Goal: Task Accomplishment & Management: Manage account settings

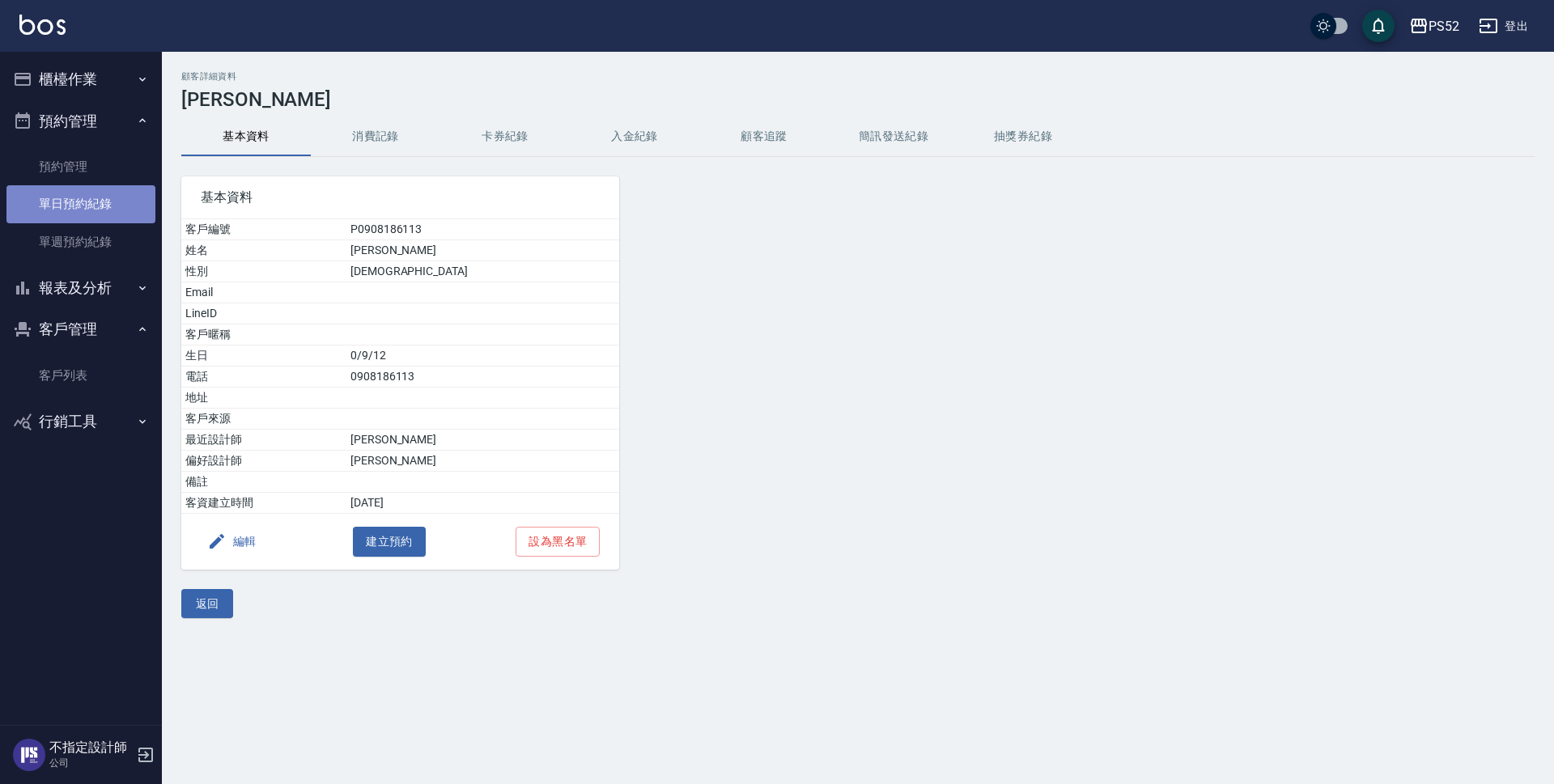
click at [110, 199] on link "單日預約紀錄" at bounding box center [81, 204] width 149 height 37
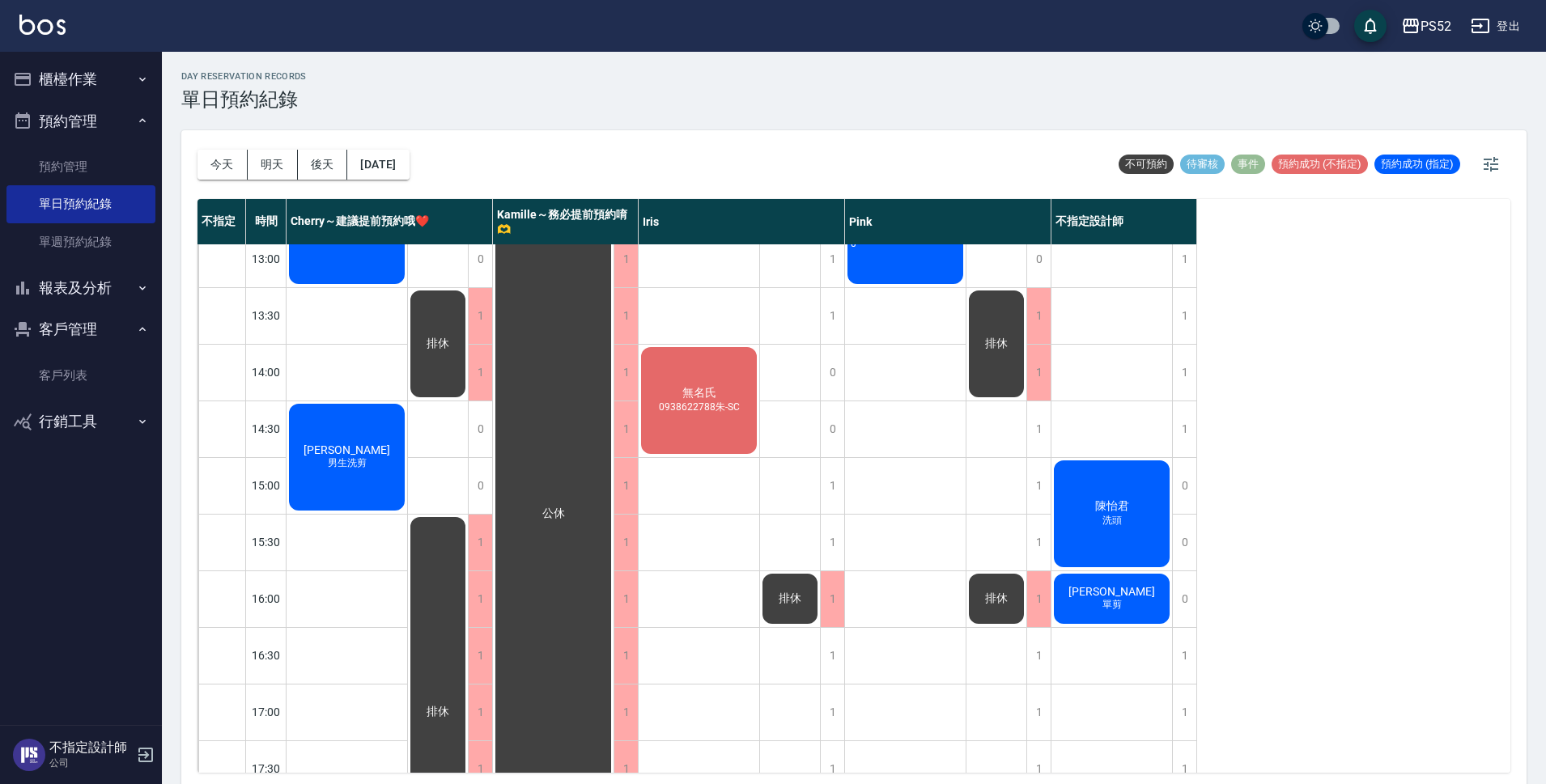
scroll to position [351, 0]
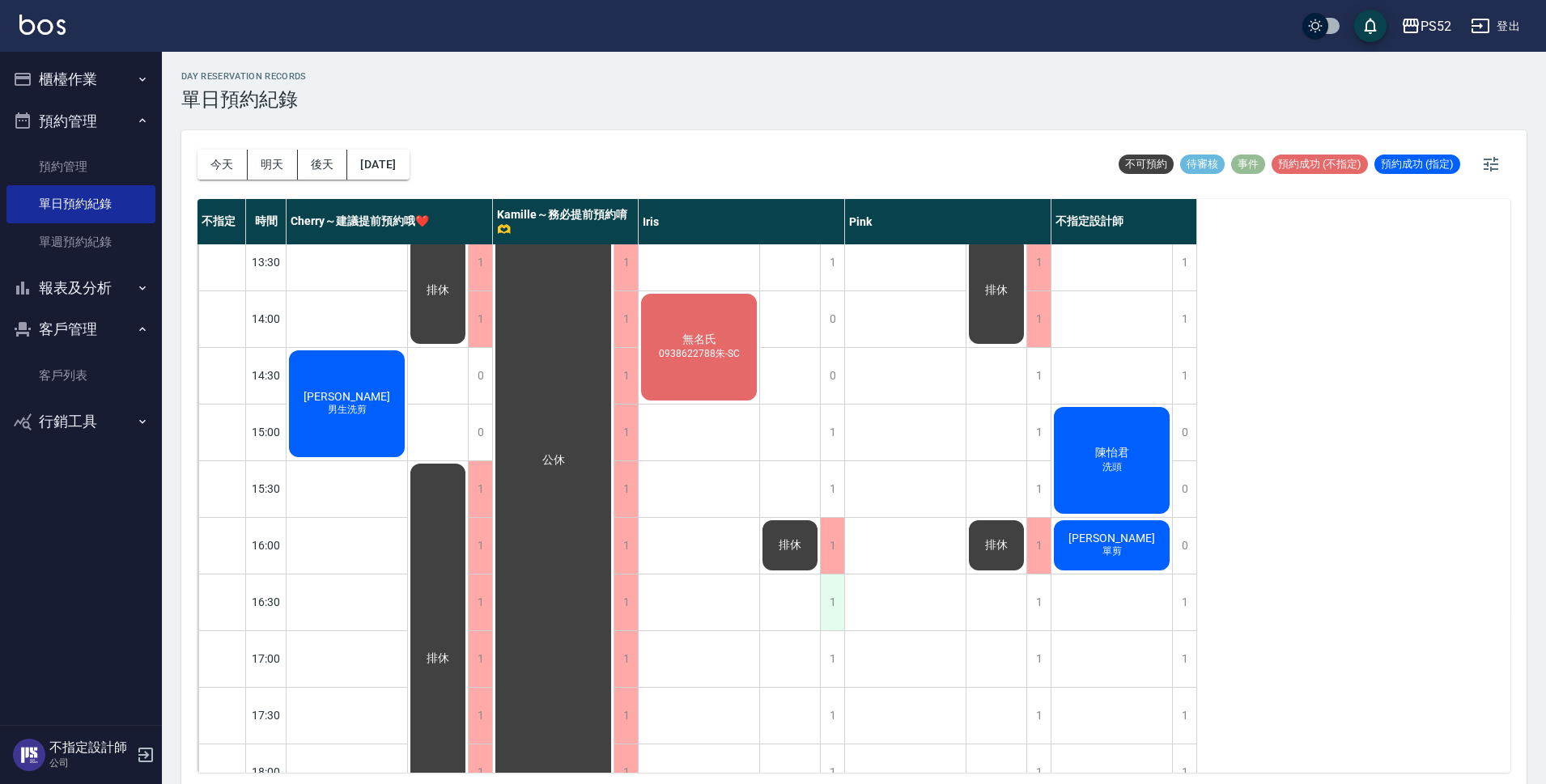
click at [836, 599] on div "1" at bounding box center [831, 602] width 24 height 56
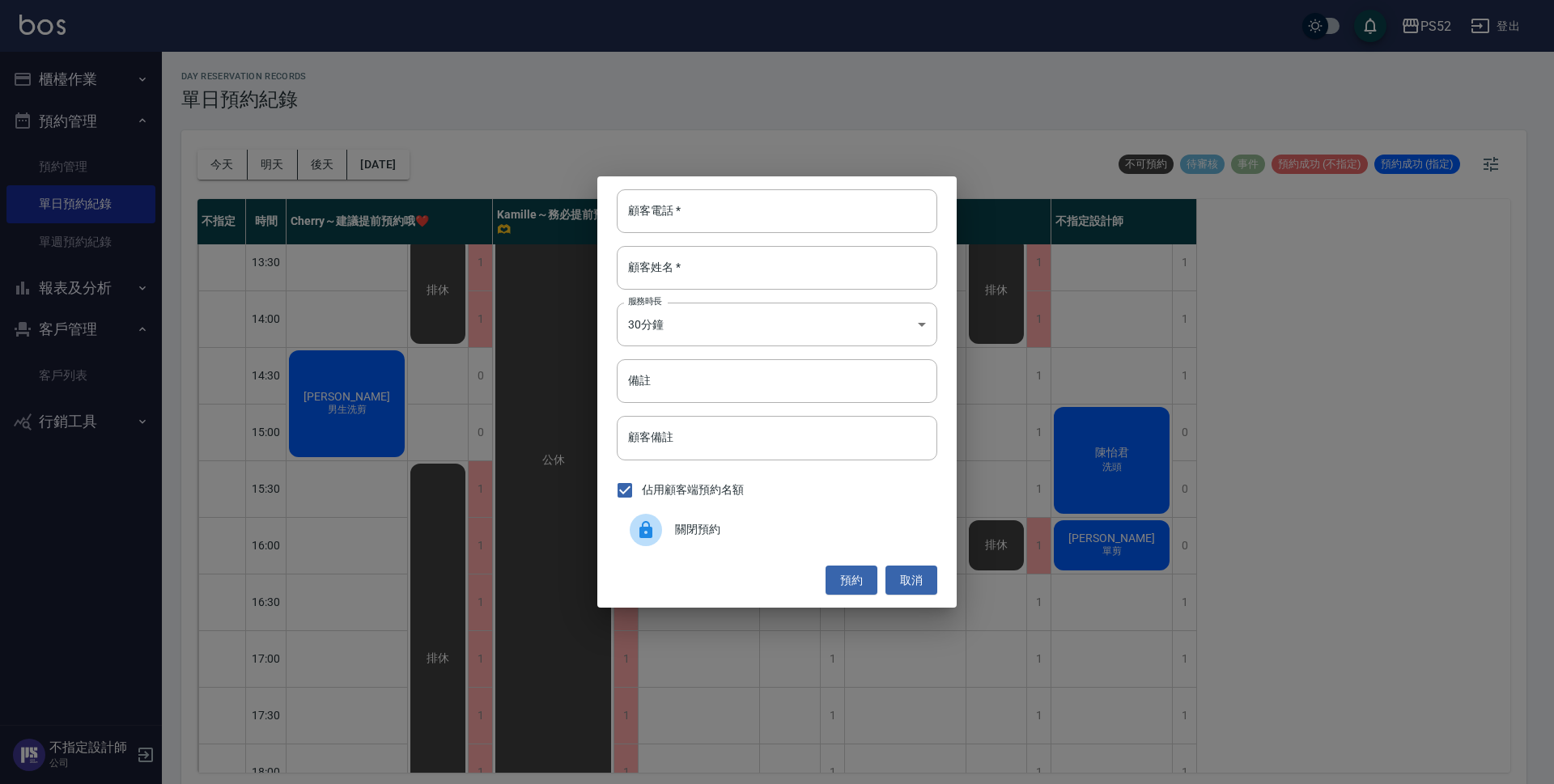
click at [754, 535] on span "關閉預約" at bounding box center [799, 530] width 249 height 17
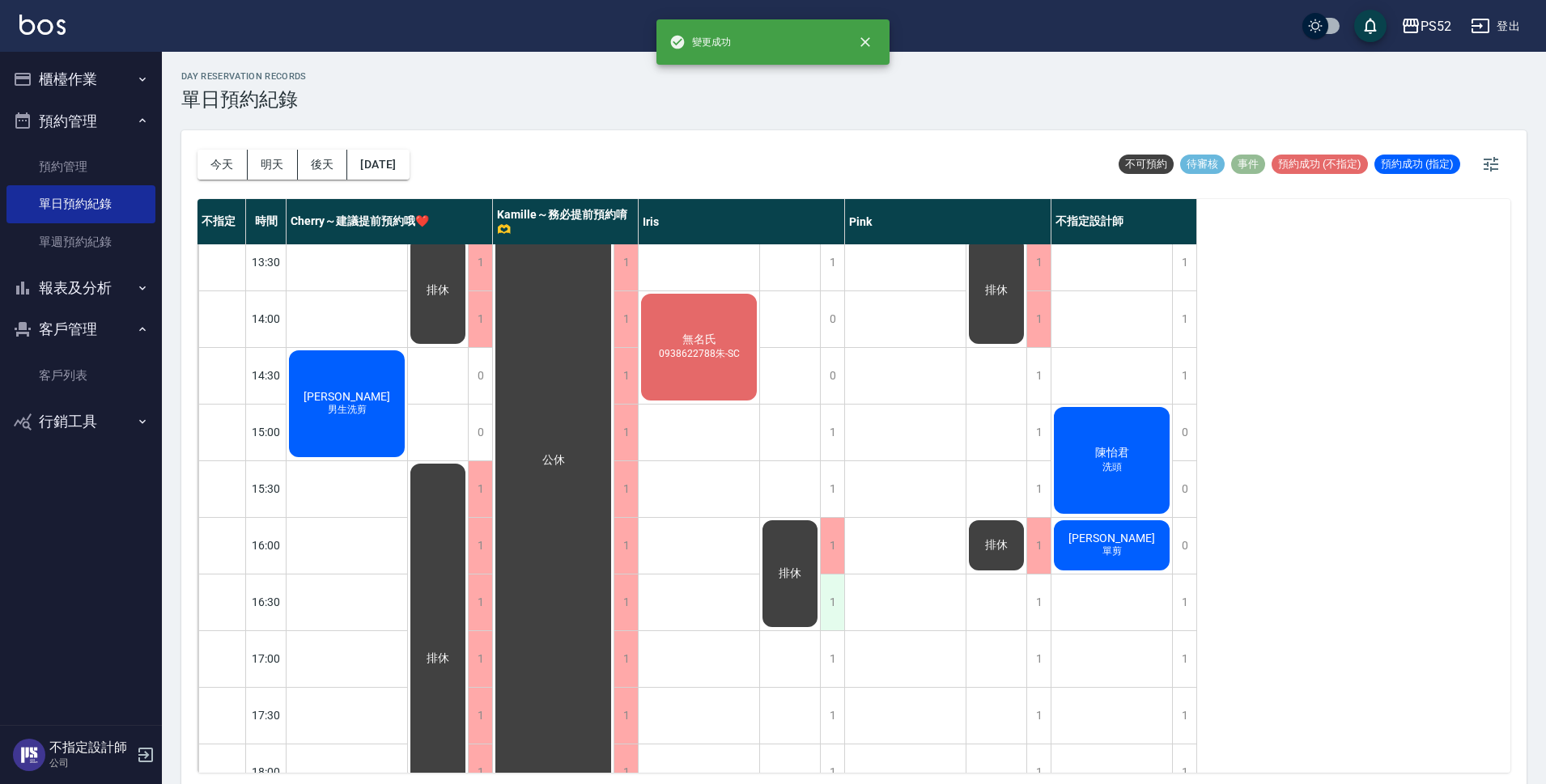
click at [833, 628] on div "1" at bounding box center [831, 602] width 24 height 56
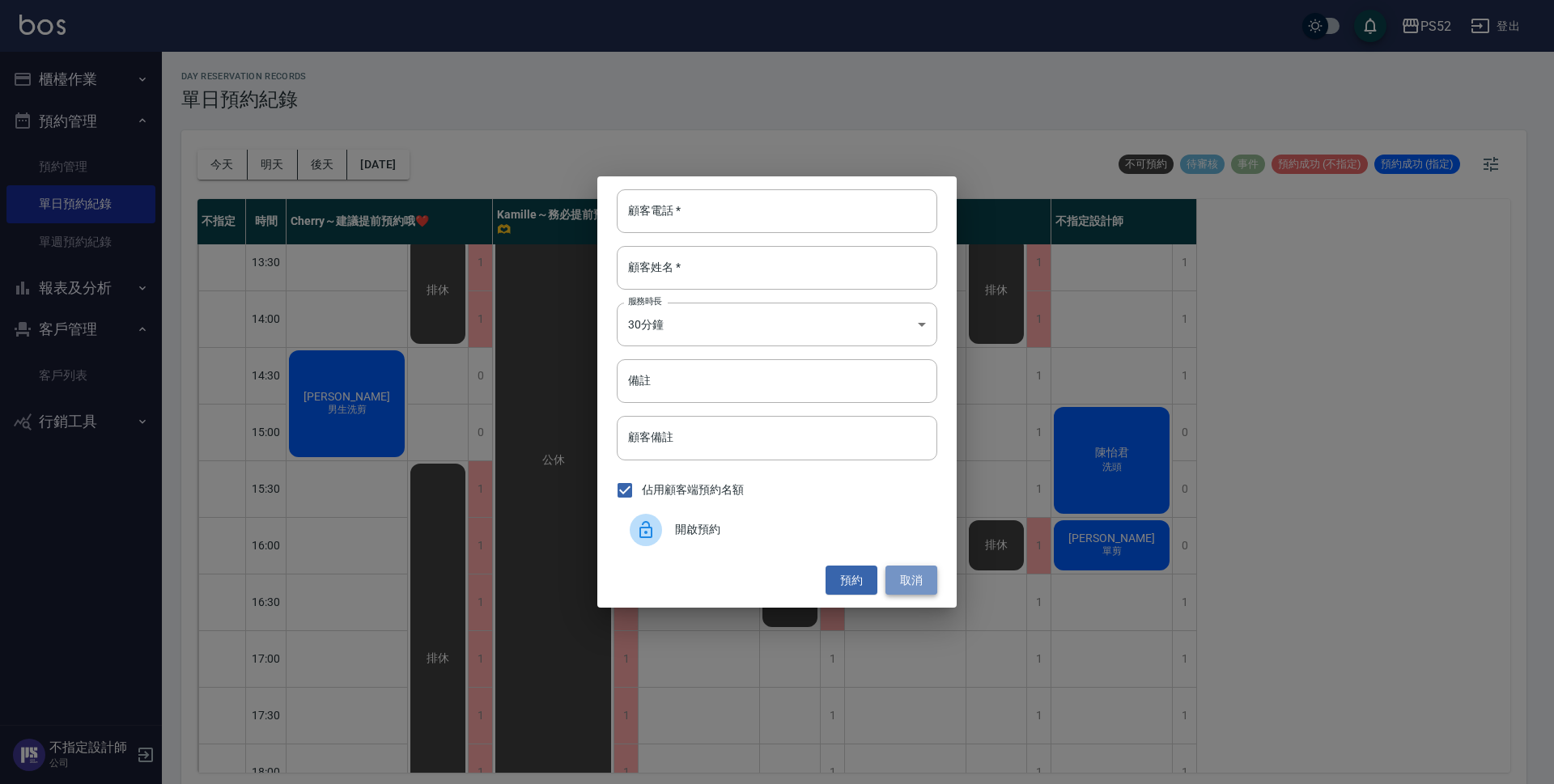
click at [928, 588] on button "取消" at bounding box center [911, 581] width 51 height 30
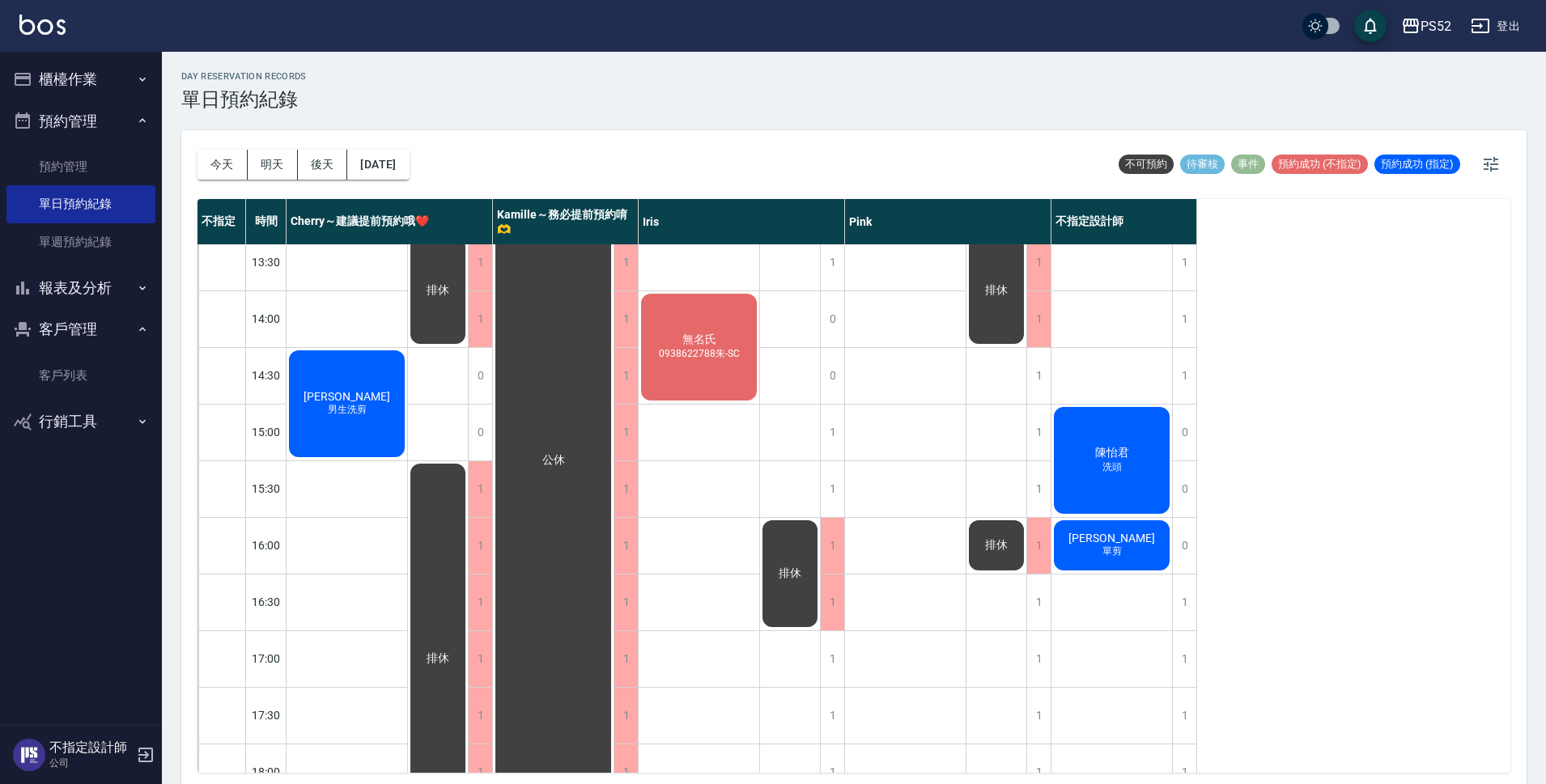
click at [407, 233] on div "排休" at bounding box center [347, 64] width 120 height 338
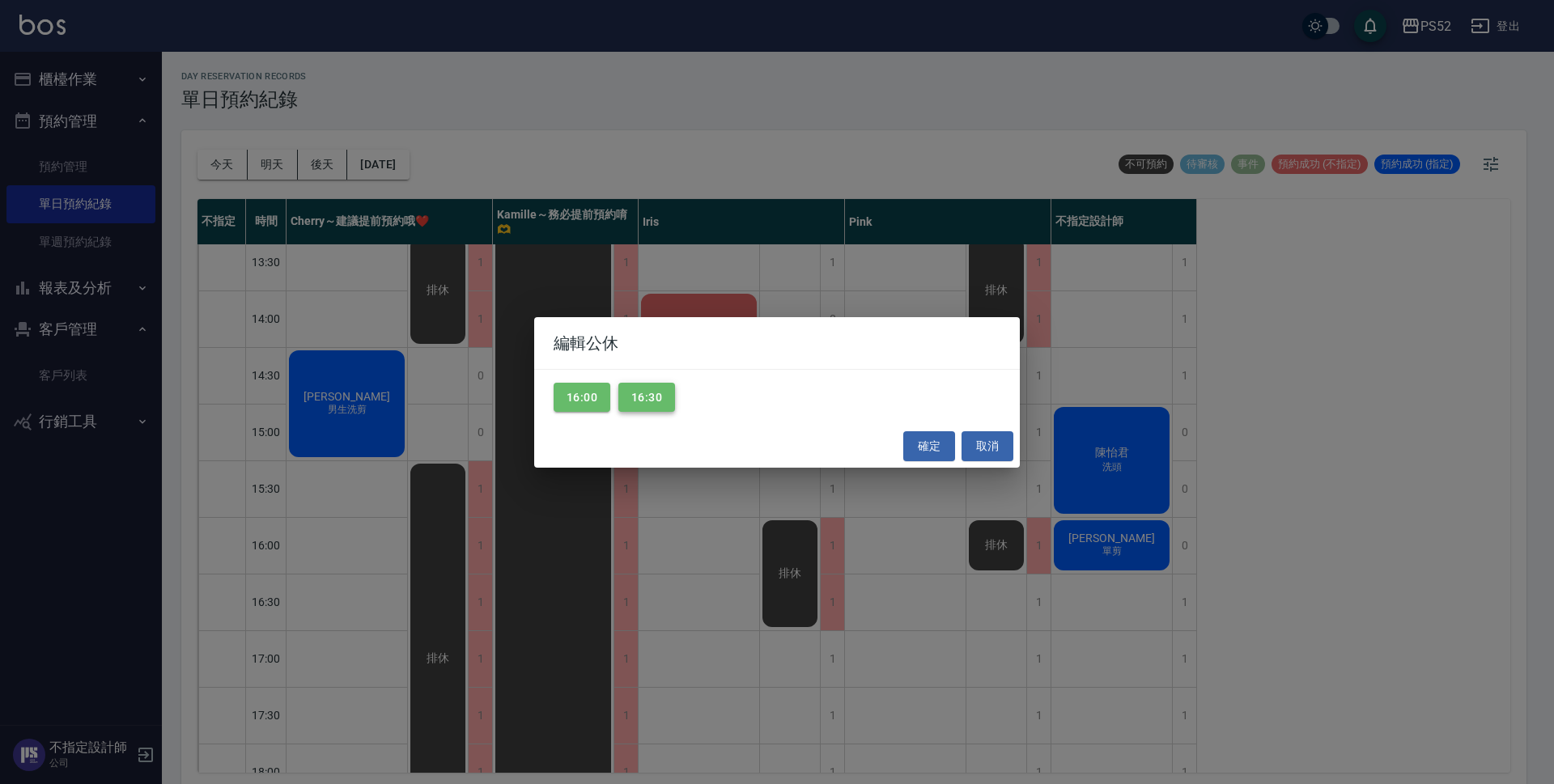
click at [639, 400] on button "16:30" at bounding box center [646, 398] width 56 height 30
click at [933, 447] on button "確定" at bounding box center [929, 446] width 51 height 30
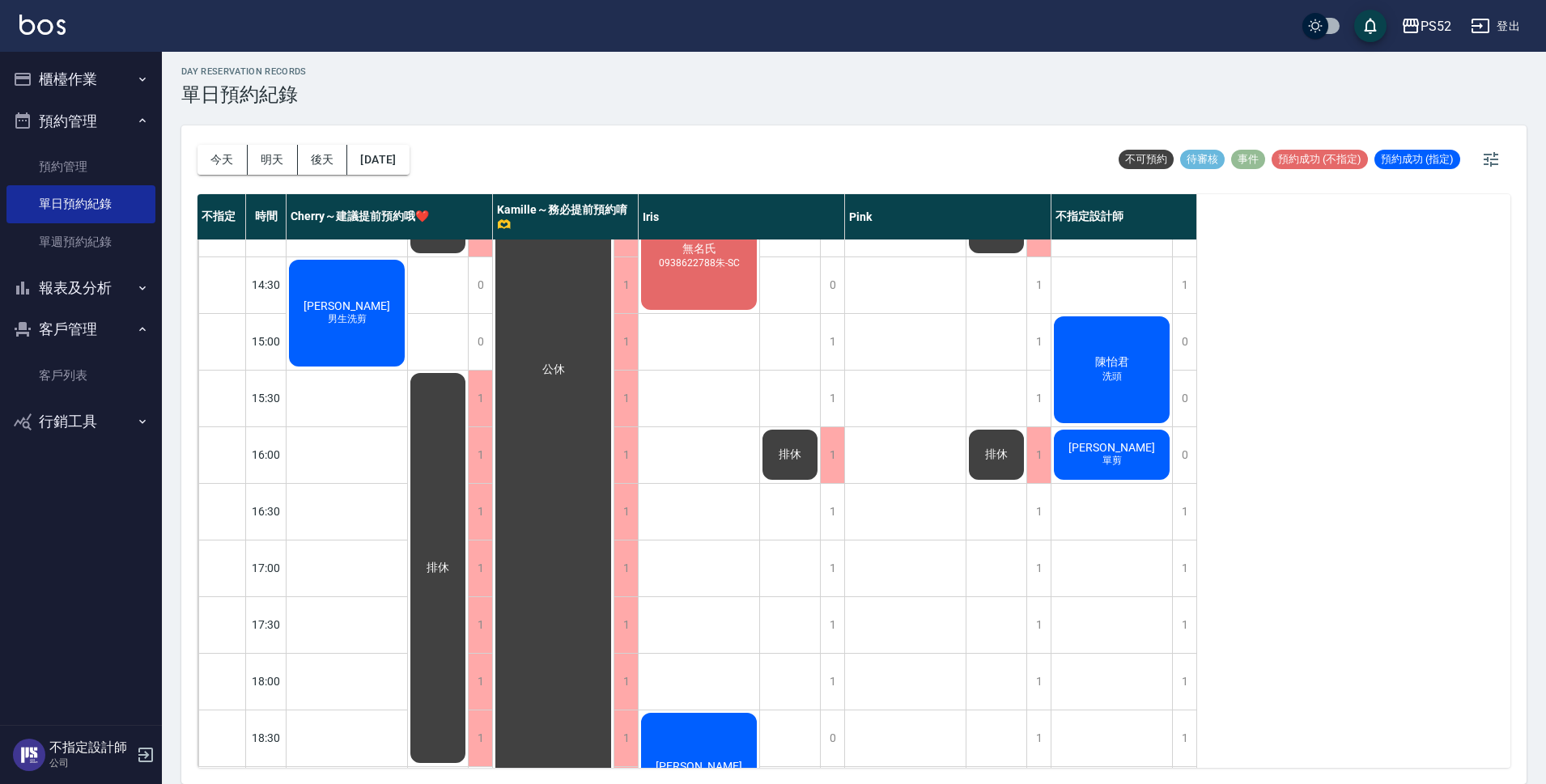
scroll to position [430, 0]
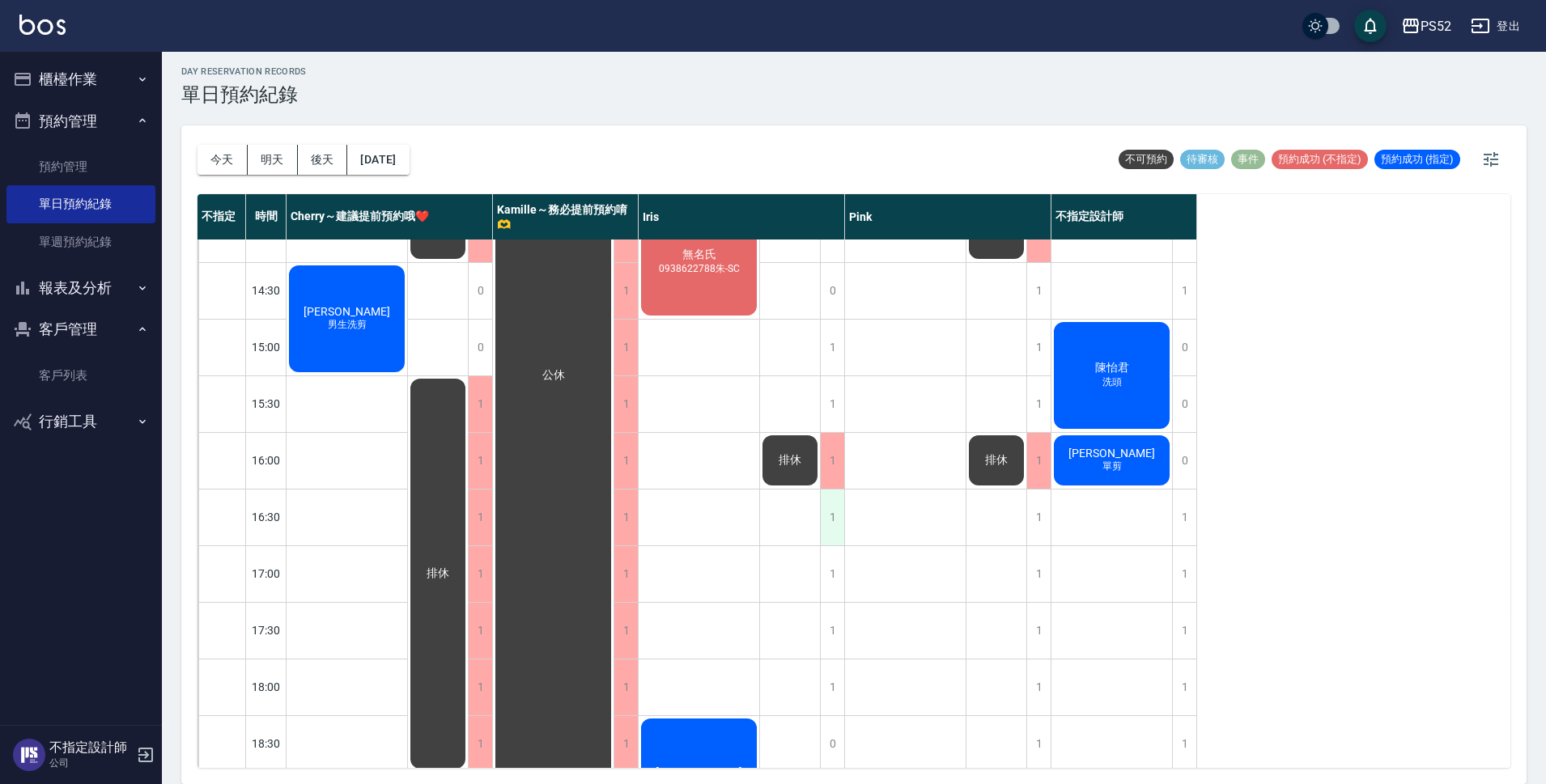
click at [836, 524] on div "1" at bounding box center [831, 517] width 24 height 56
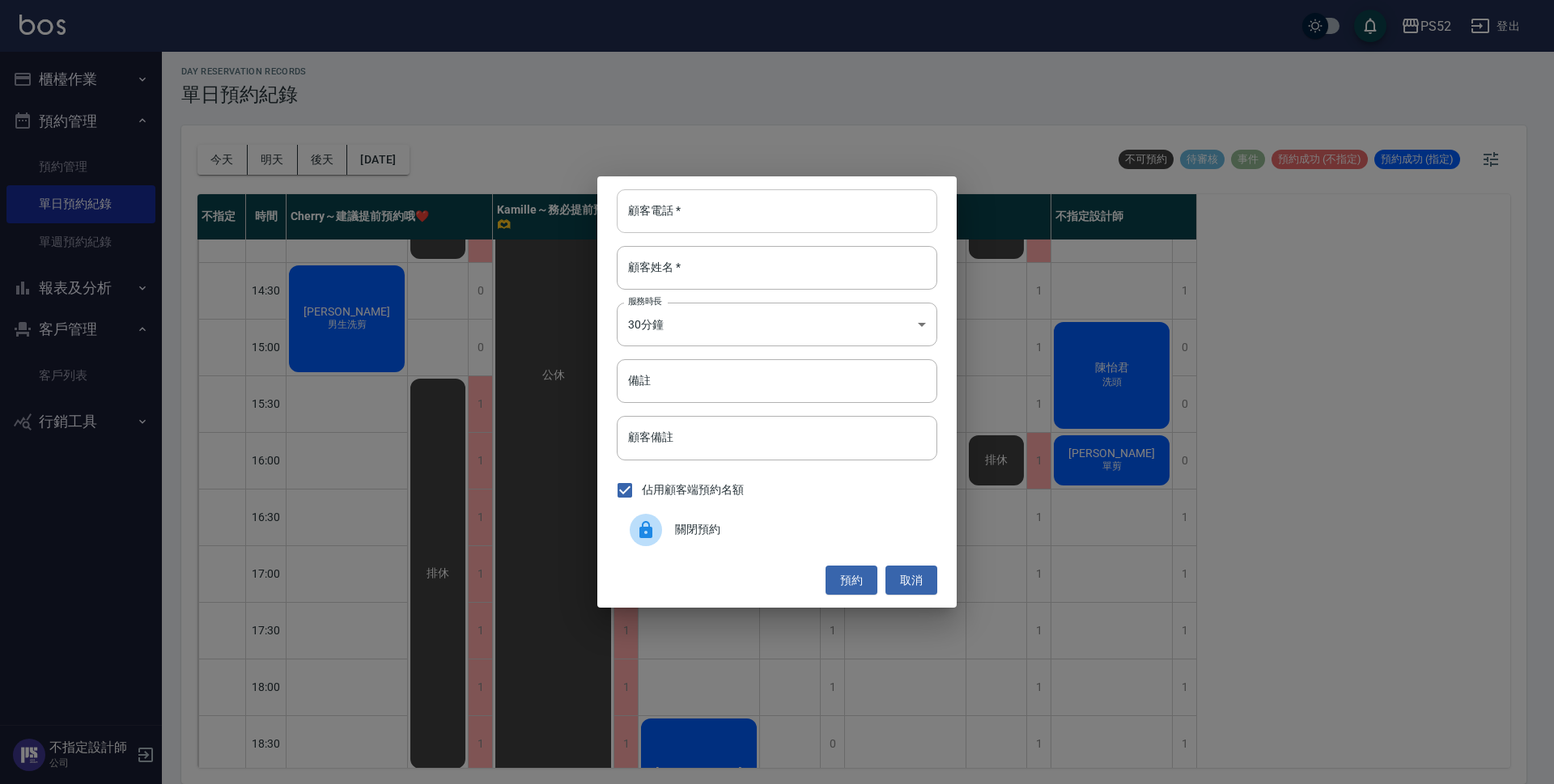
click at [729, 226] on input "顧客電話   *" at bounding box center [777, 211] width 321 height 44
type input "t"
type input "＿"
type input "陳"
drag, startPoint x: 685, startPoint y: 215, endPoint x: 612, endPoint y: 213, distance: 73.0
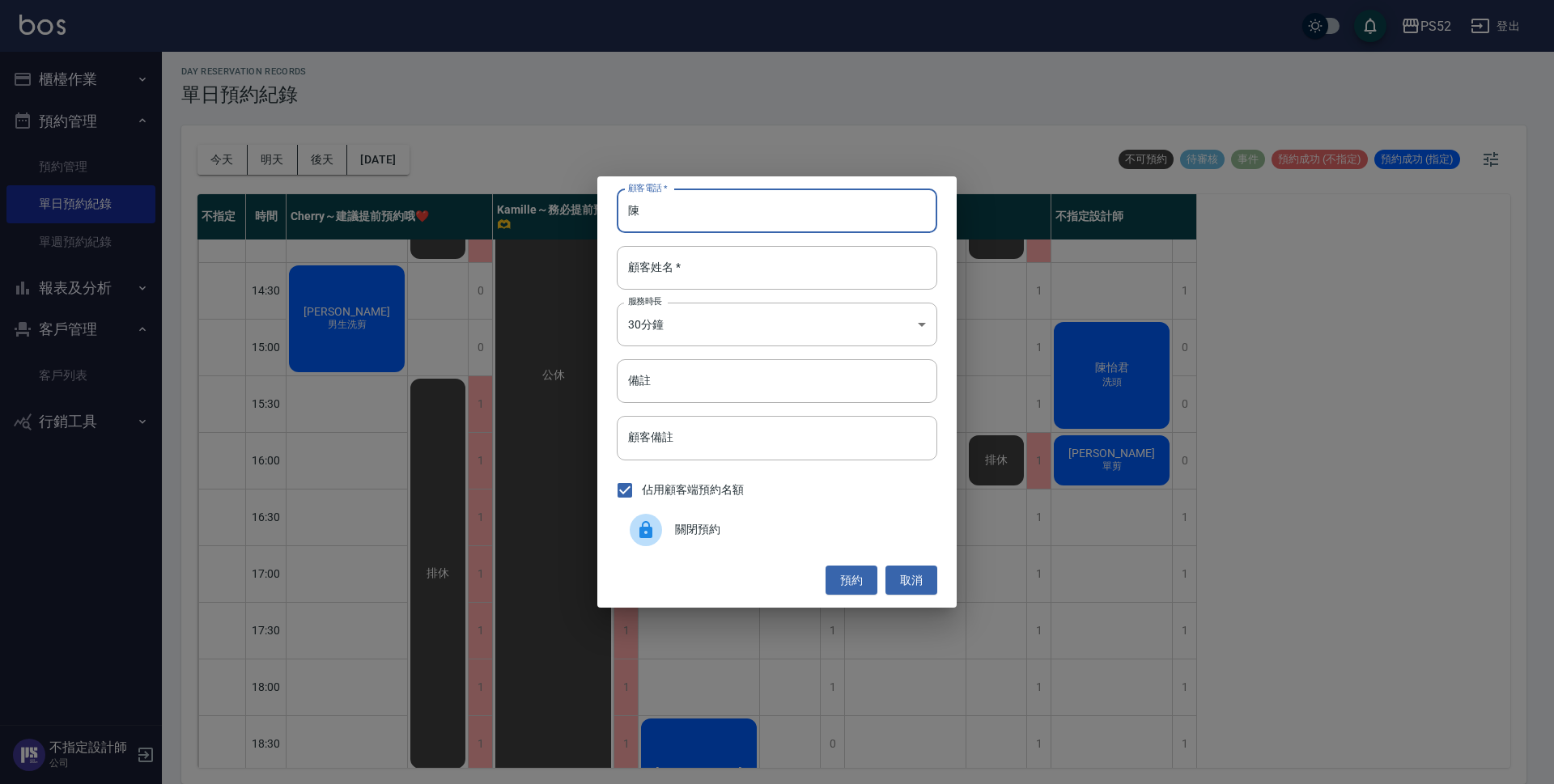
click at [612, 213] on div "顧客電話   * [PERSON_NAME]電話   * 顧客姓名   * 顧客姓名   * 服務時長 30分鐘 1 服務時長 備註 備註 顧客備註 顧客備註…" at bounding box center [777, 392] width 360 height 431
type input "0930921137"
click at [706, 271] on input "顧客姓名   *" at bounding box center [777, 268] width 321 height 44
type input "陳"
click at [707, 316] on body "PS52 登出 櫃檯作業 排班表 現場電腦打卡 掃碼打卡 預約管理 預約管理 單日預約紀錄 單週預約紀錄 報表及分析 報表目錄 互助日報表 互助點數明細 設計…" at bounding box center [777, 390] width 1554 height 789
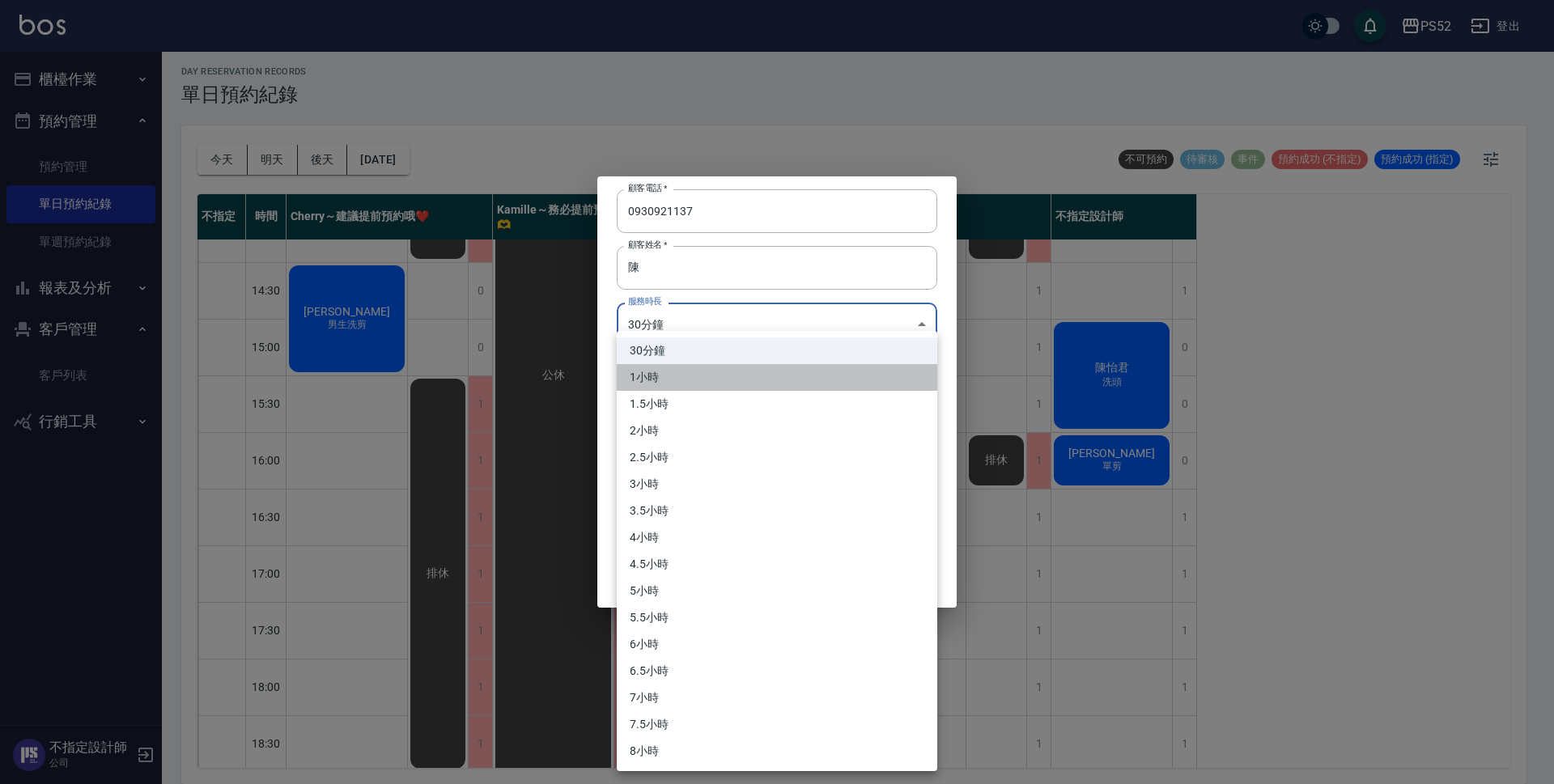
click at [690, 371] on li "1小時" at bounding box center [777, 377] width 321 height 27
type input "2"
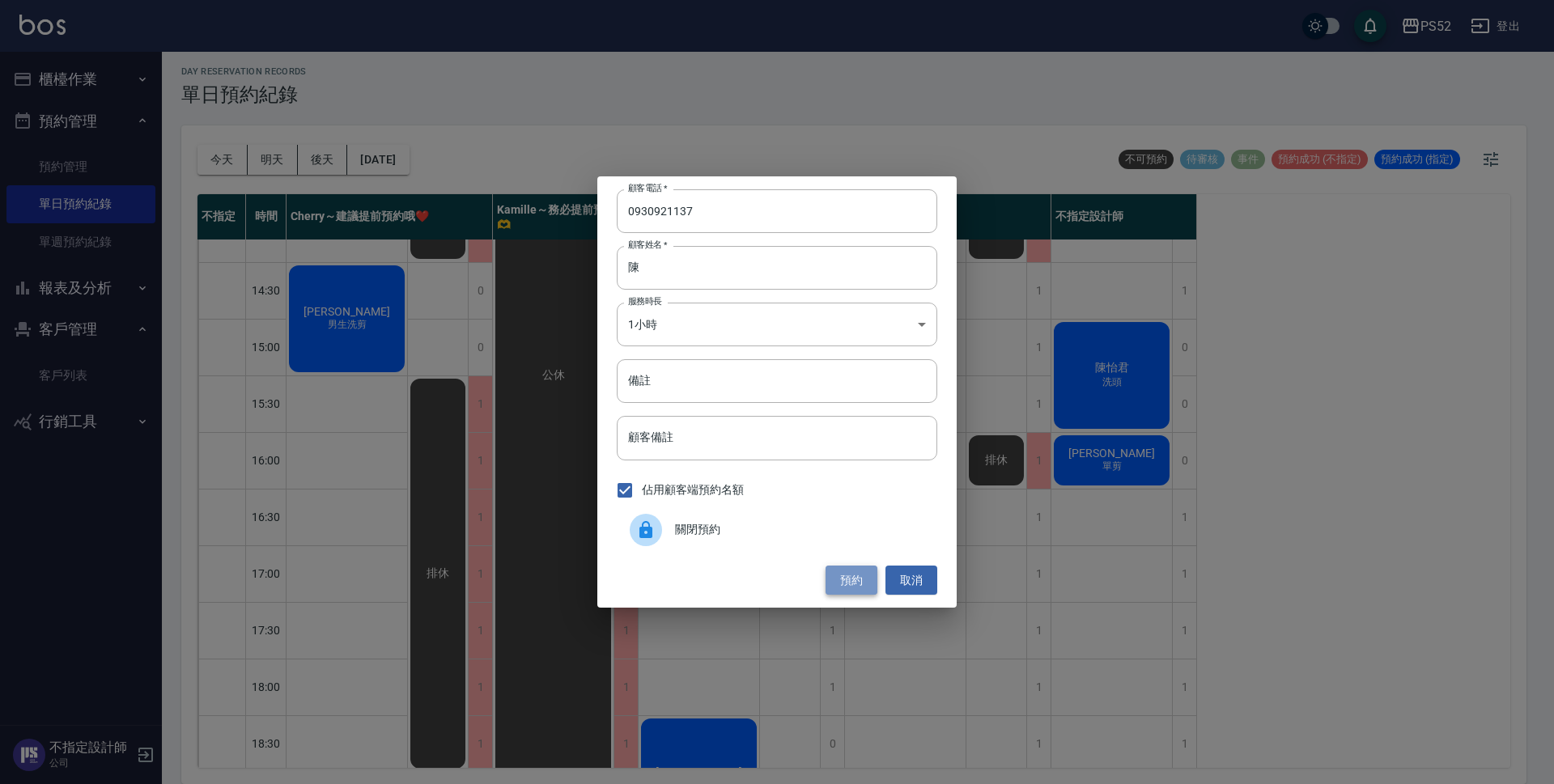
click at [837, 583] on button "預約" at bounding box center [851, 581] width 51 height 30
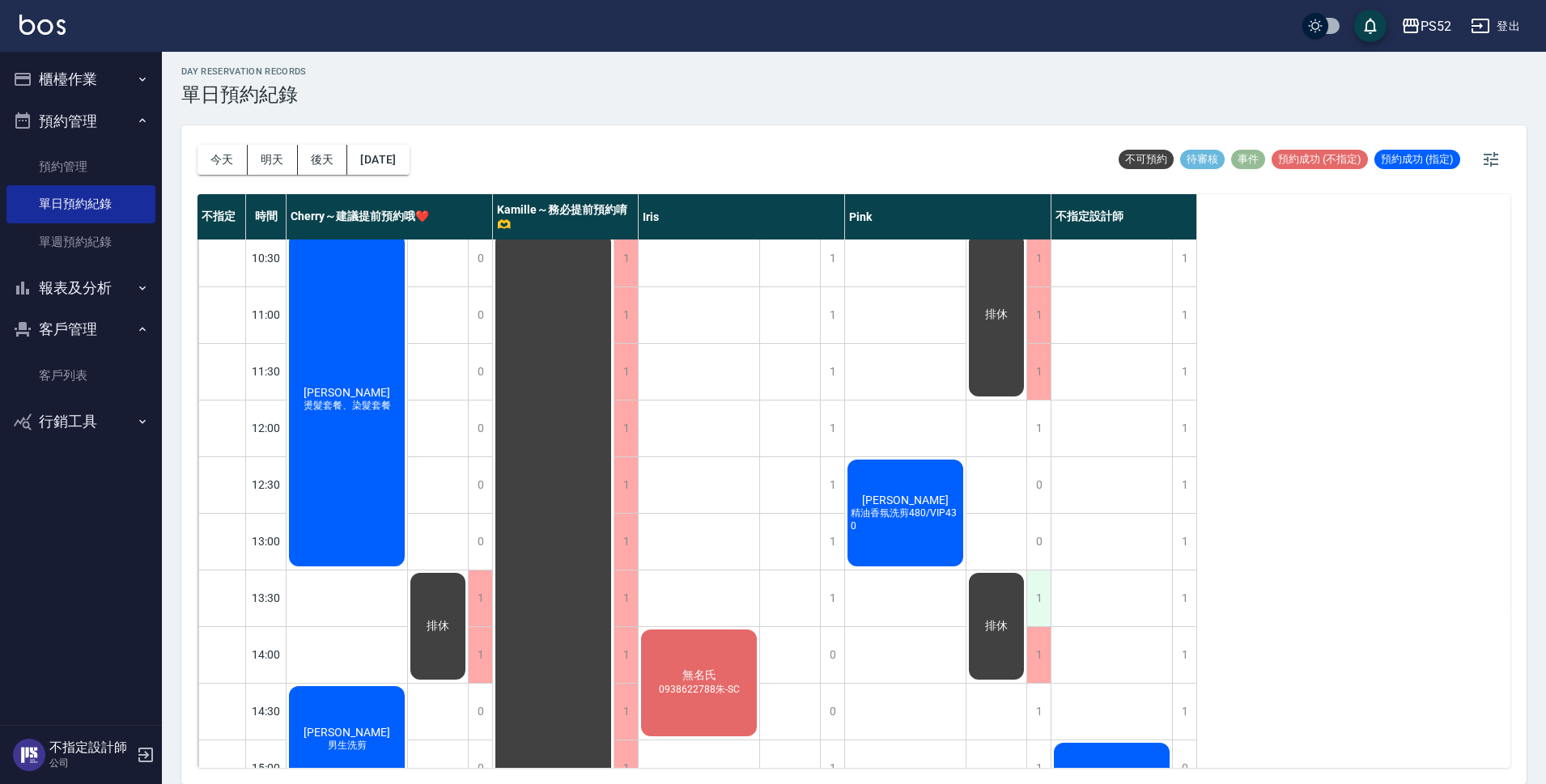
scroll to position [0, 0]
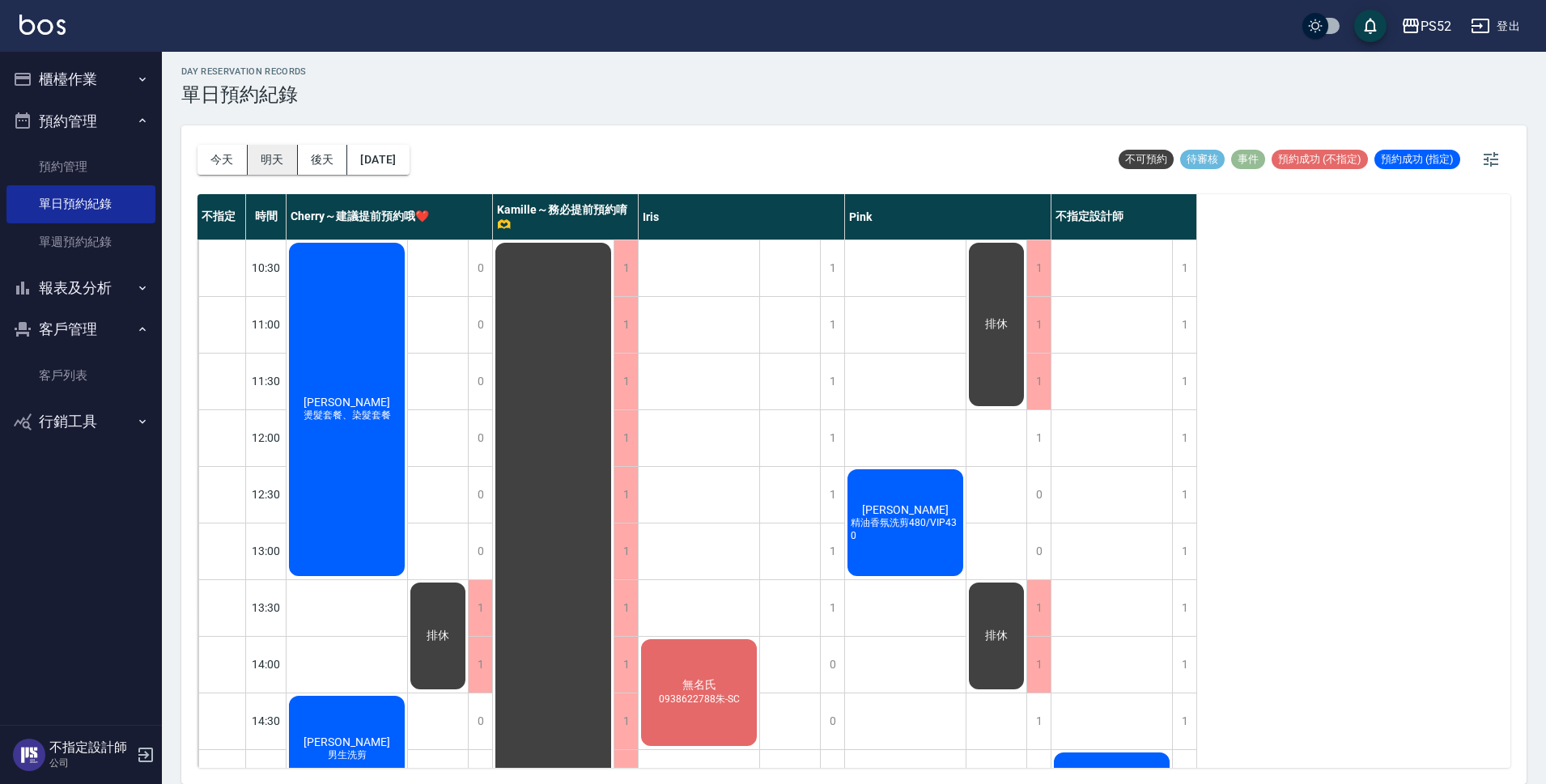
click at [253, 159] on button "明天" at bounding box center [273, 160] width 51 height 30
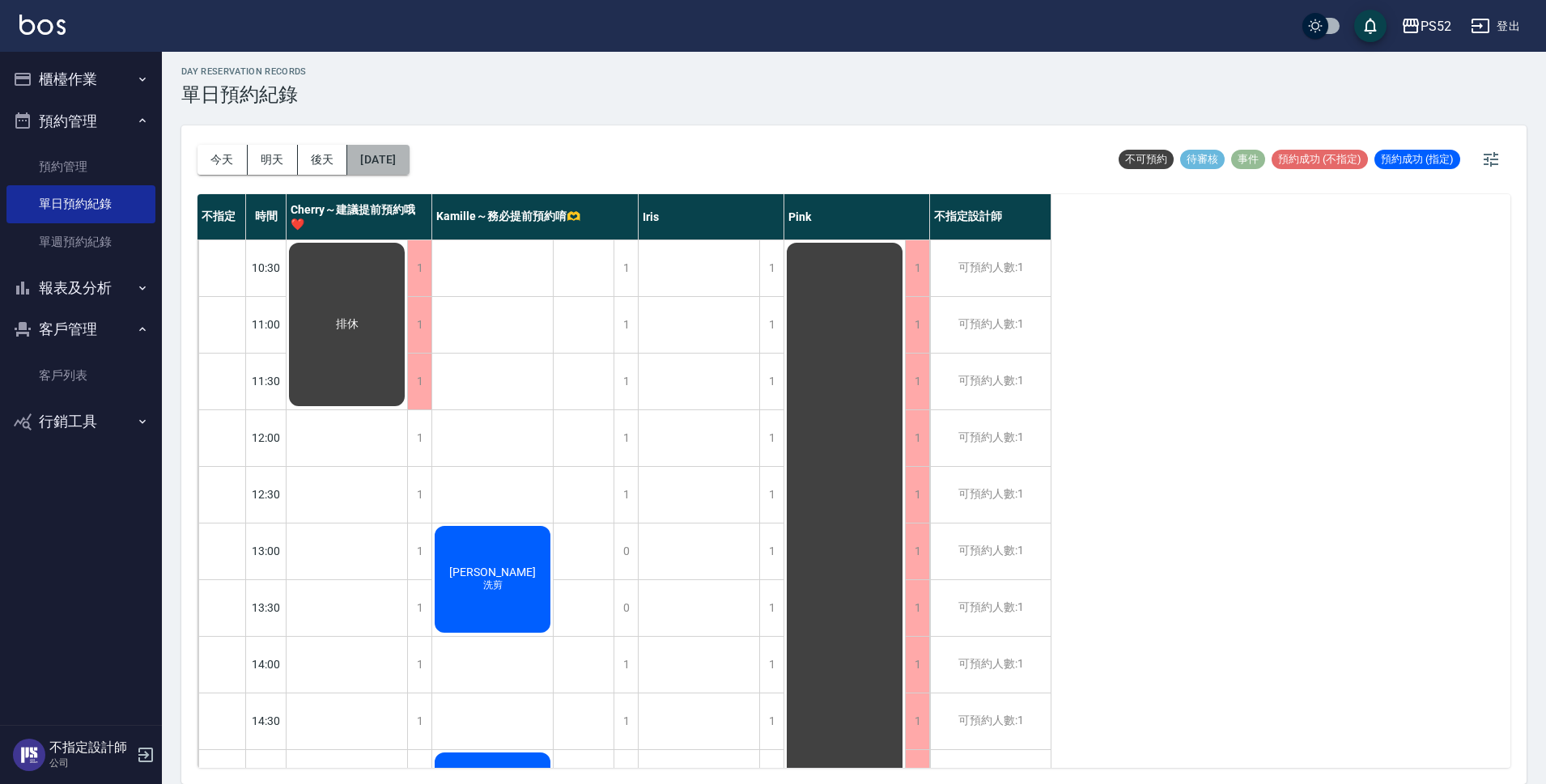
click at [350, 160] on button "[DATE]" at bounding box center [378, 160] width 61 height 30
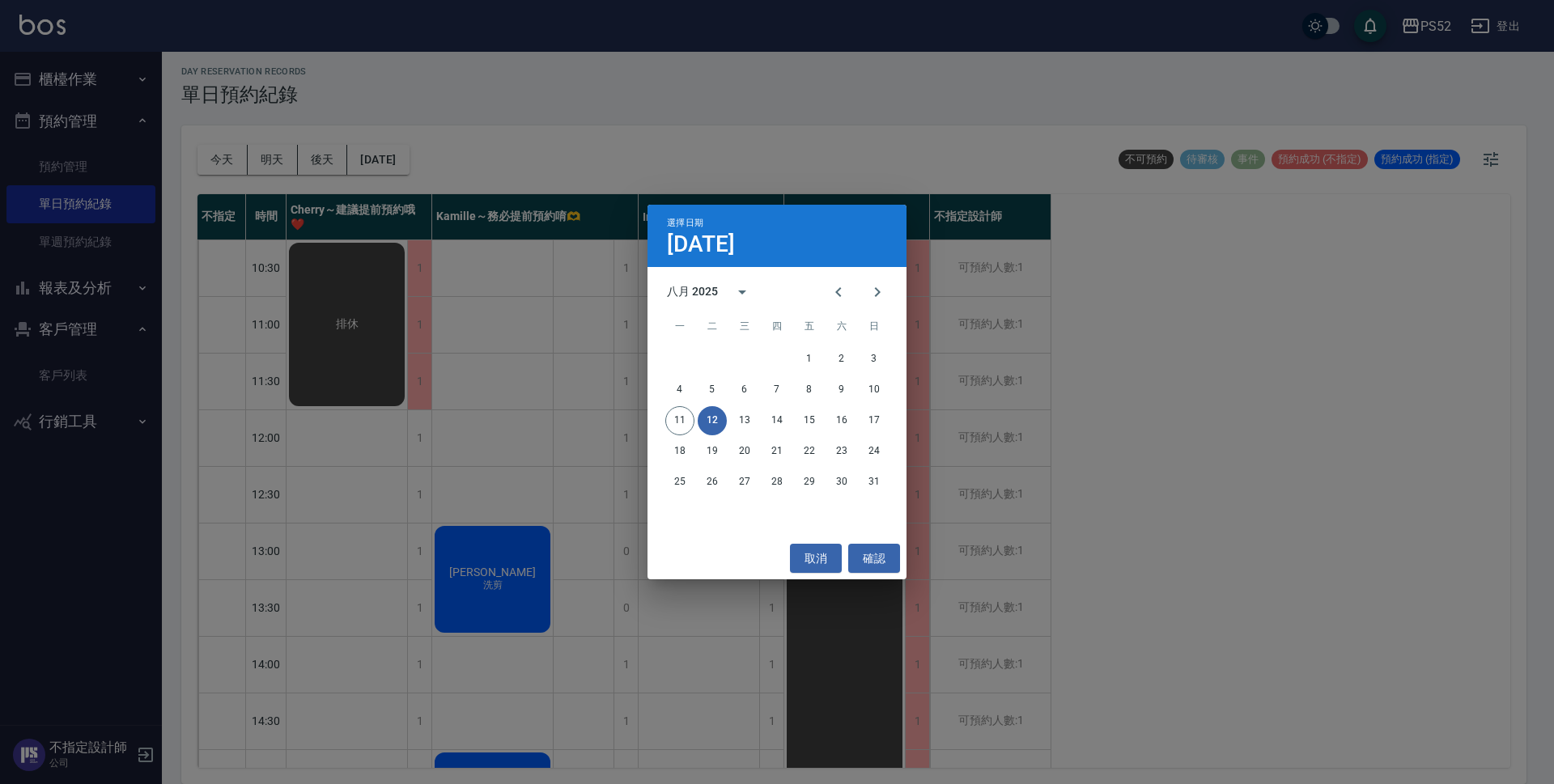
click at [331, 162] on div "選擇日期 [DATE] 八月 2025 一 二 三 四 五 六 日 1 2 3 4 5 6 7 8 9 10 11 12 13 14 15 16 17 18 …" at bounding box center [777, 392] width 1554 height 784
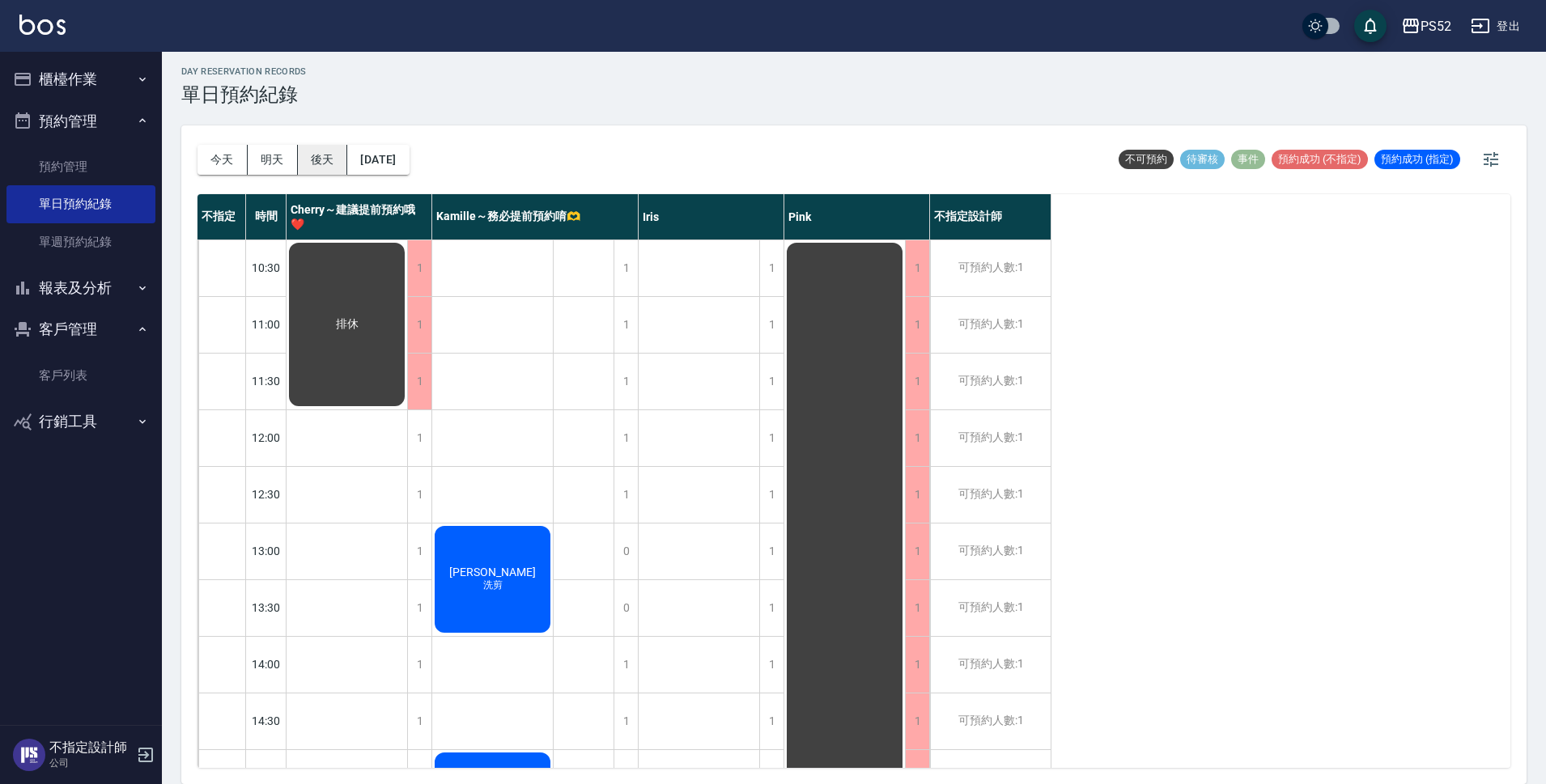
click at [343, 173] on button "後天" at bounding box center [322, 160] width 51 height 30
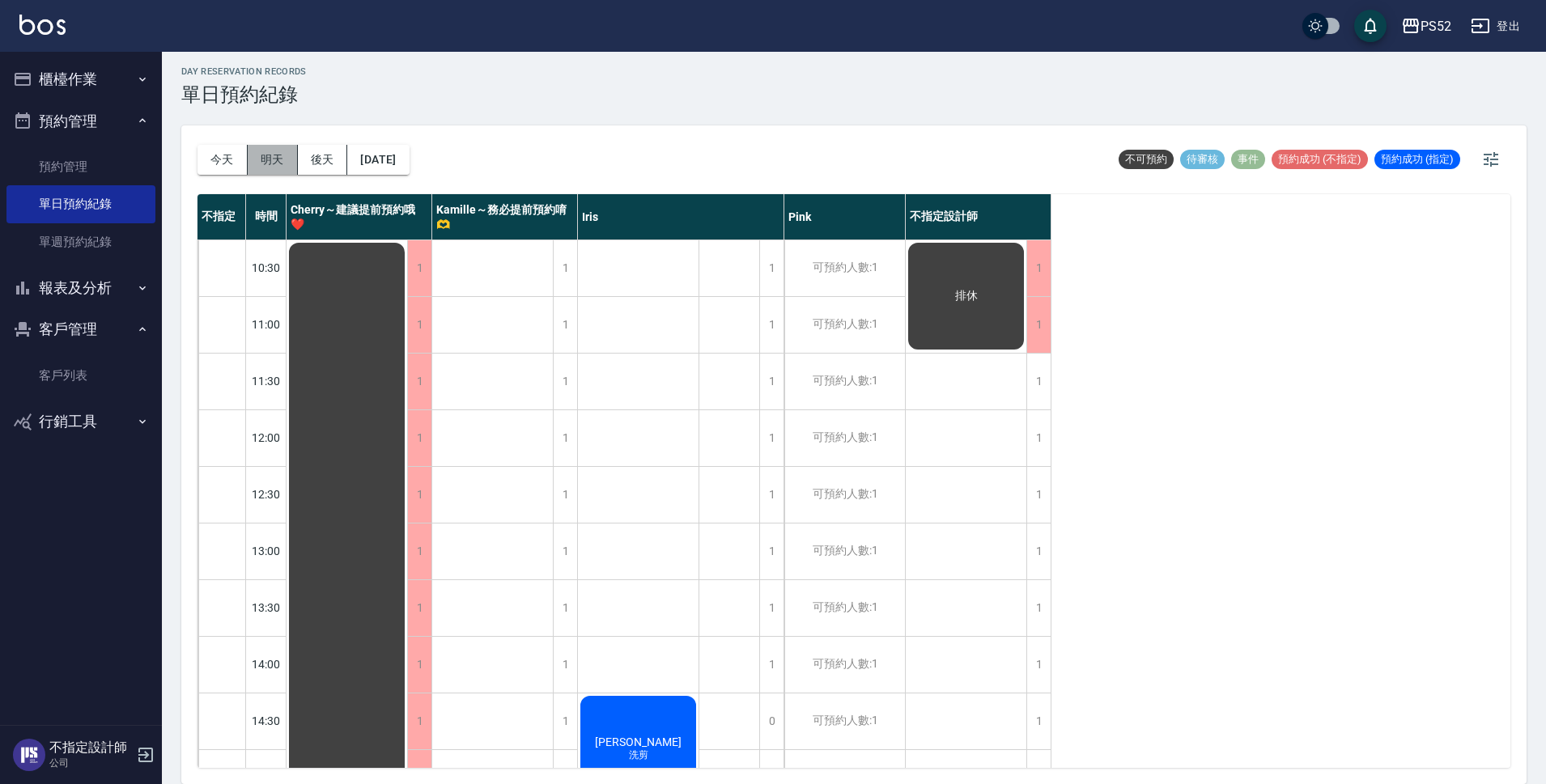
click at [284, 167] on button "明天" at bounding box center [273, 160] width 51 height 30
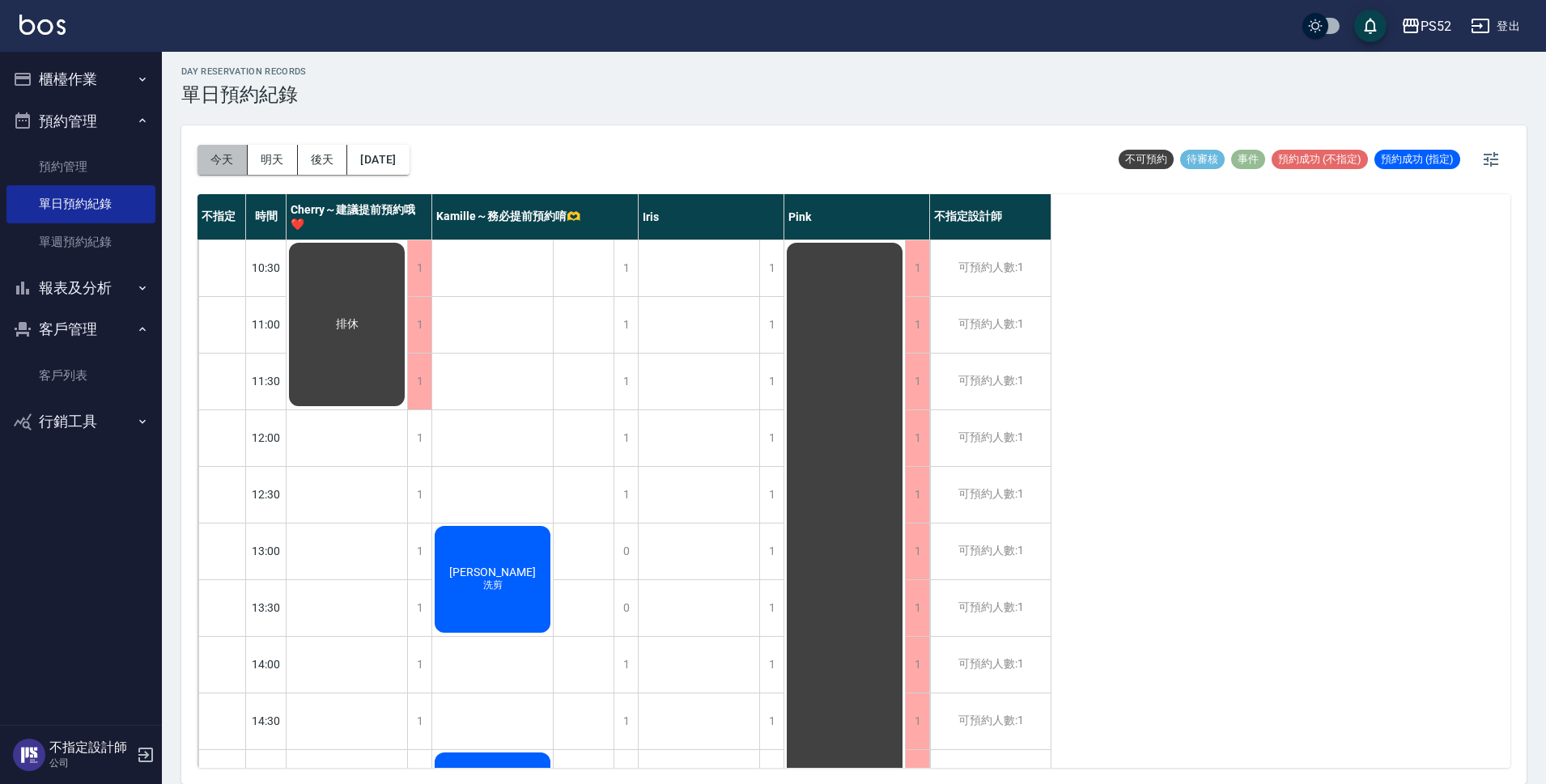
click at [234, 167] on button "今天" at bounding box center [222, 160] width 51 height 30
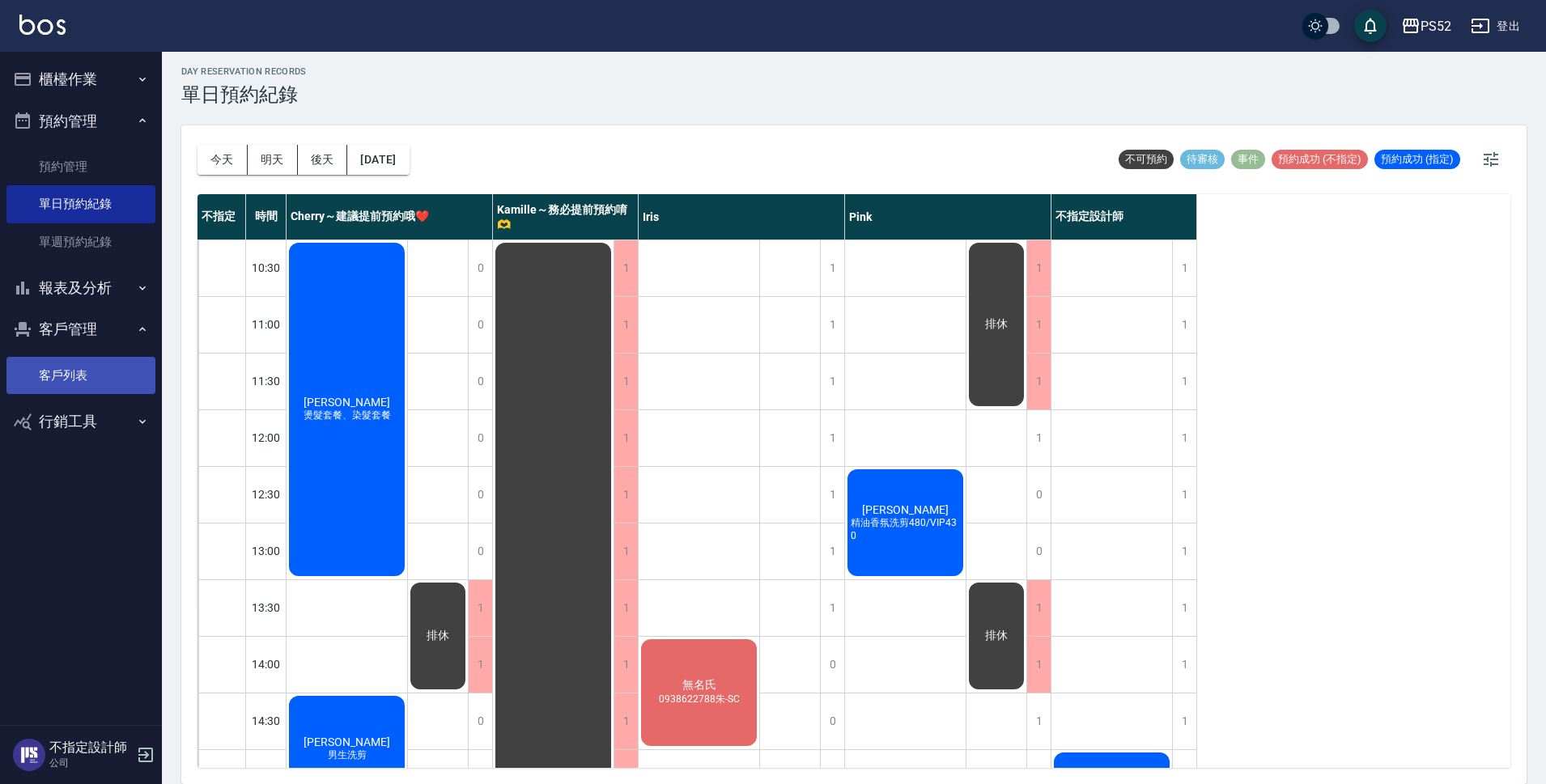
click at [125, 380] on link "客戶列表" at bounding box center [81, 375] width 149 height 37
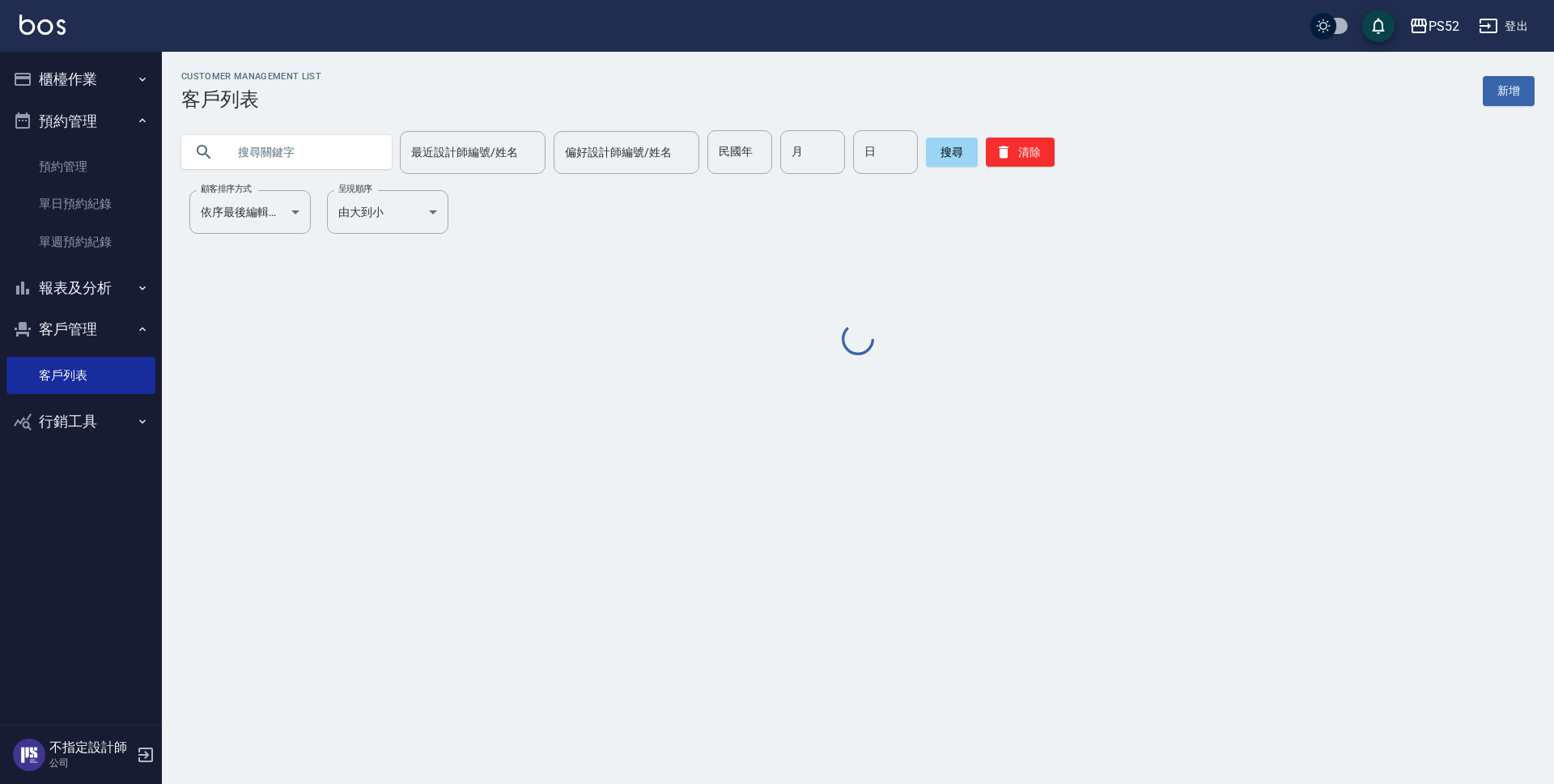
click at [312, 158] on input "text" at bounding box center [303, 152] width 152 height 44
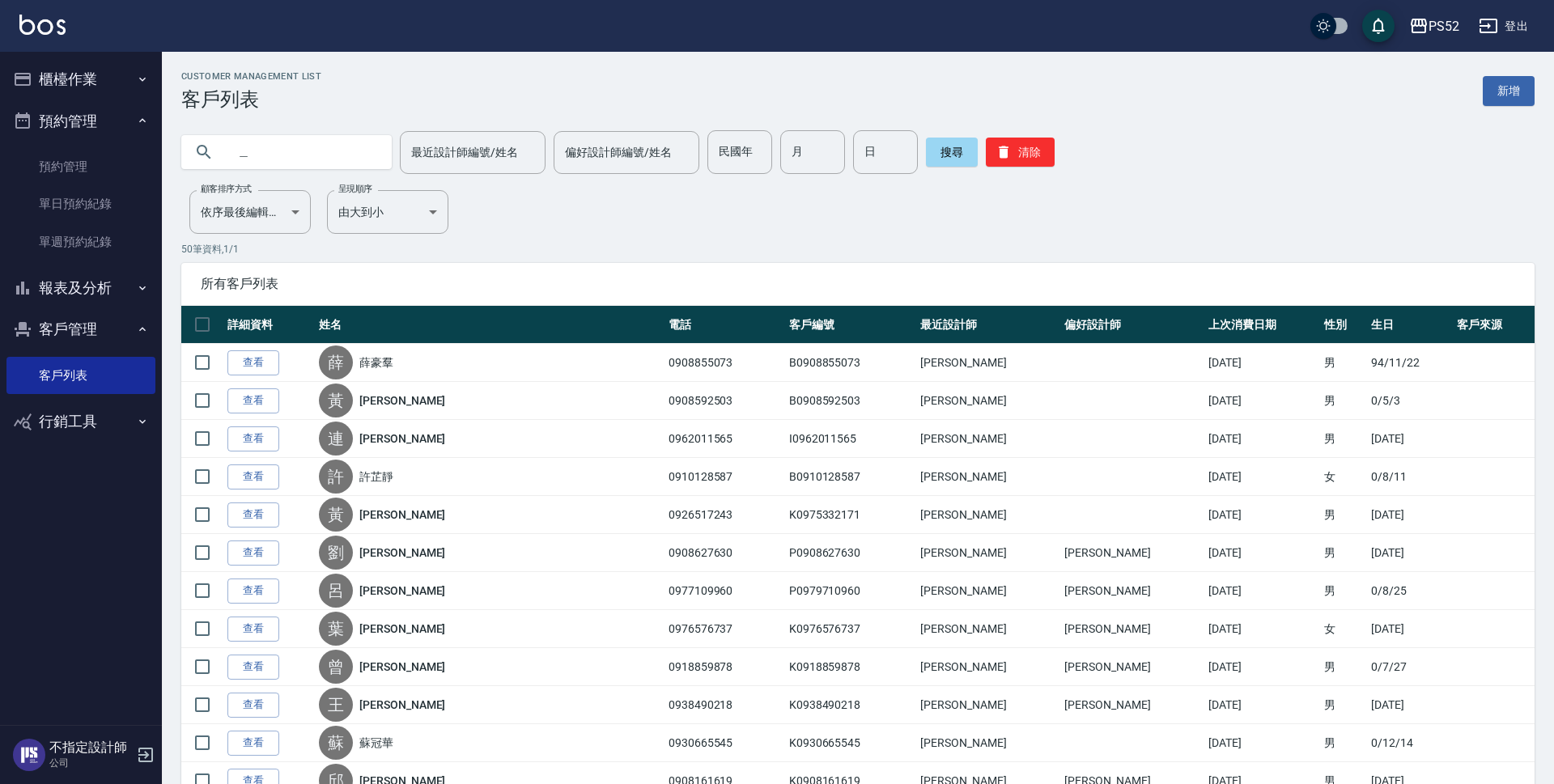
type input "＿"
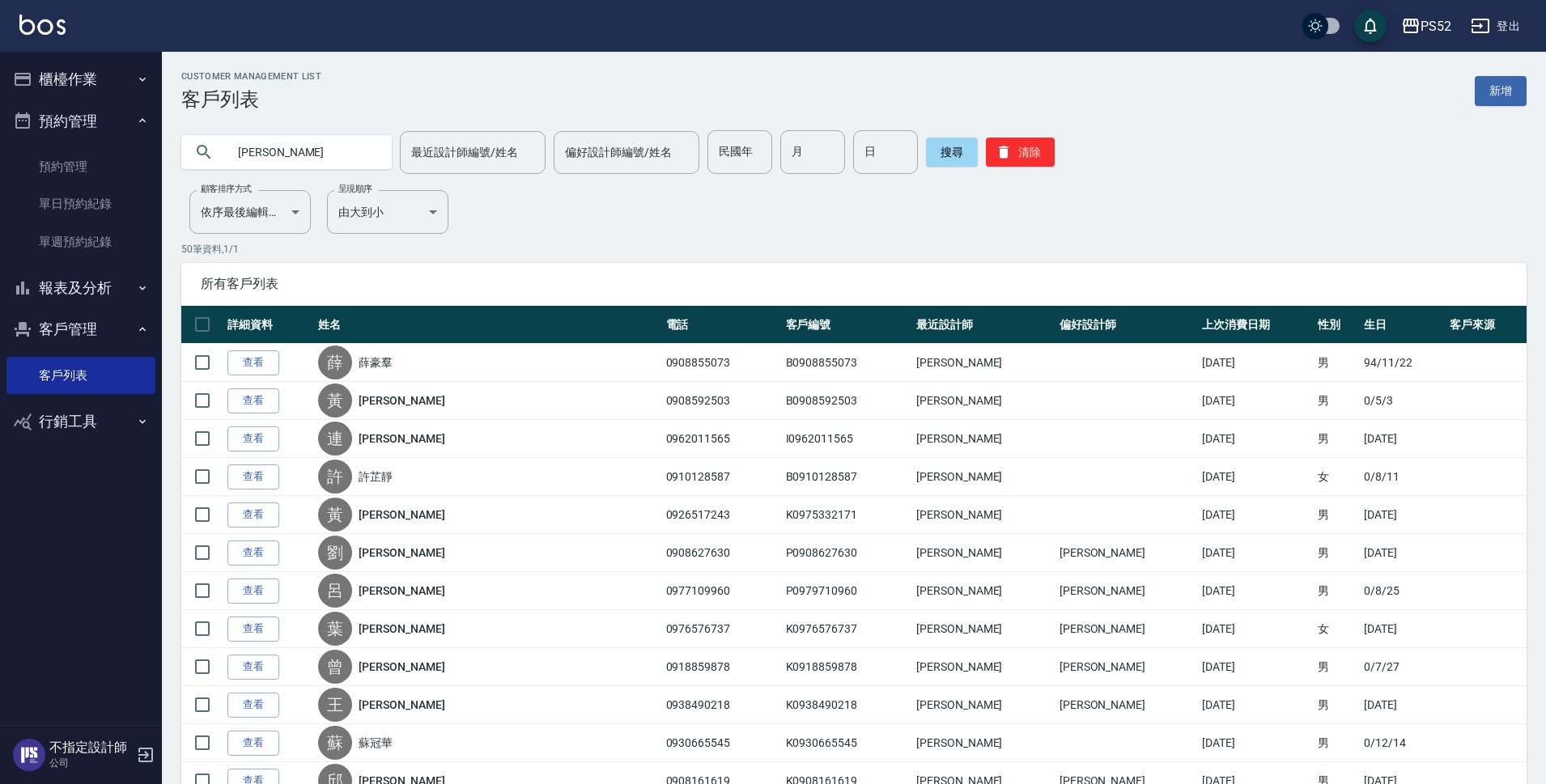
type input "[PERSON_NAME]"
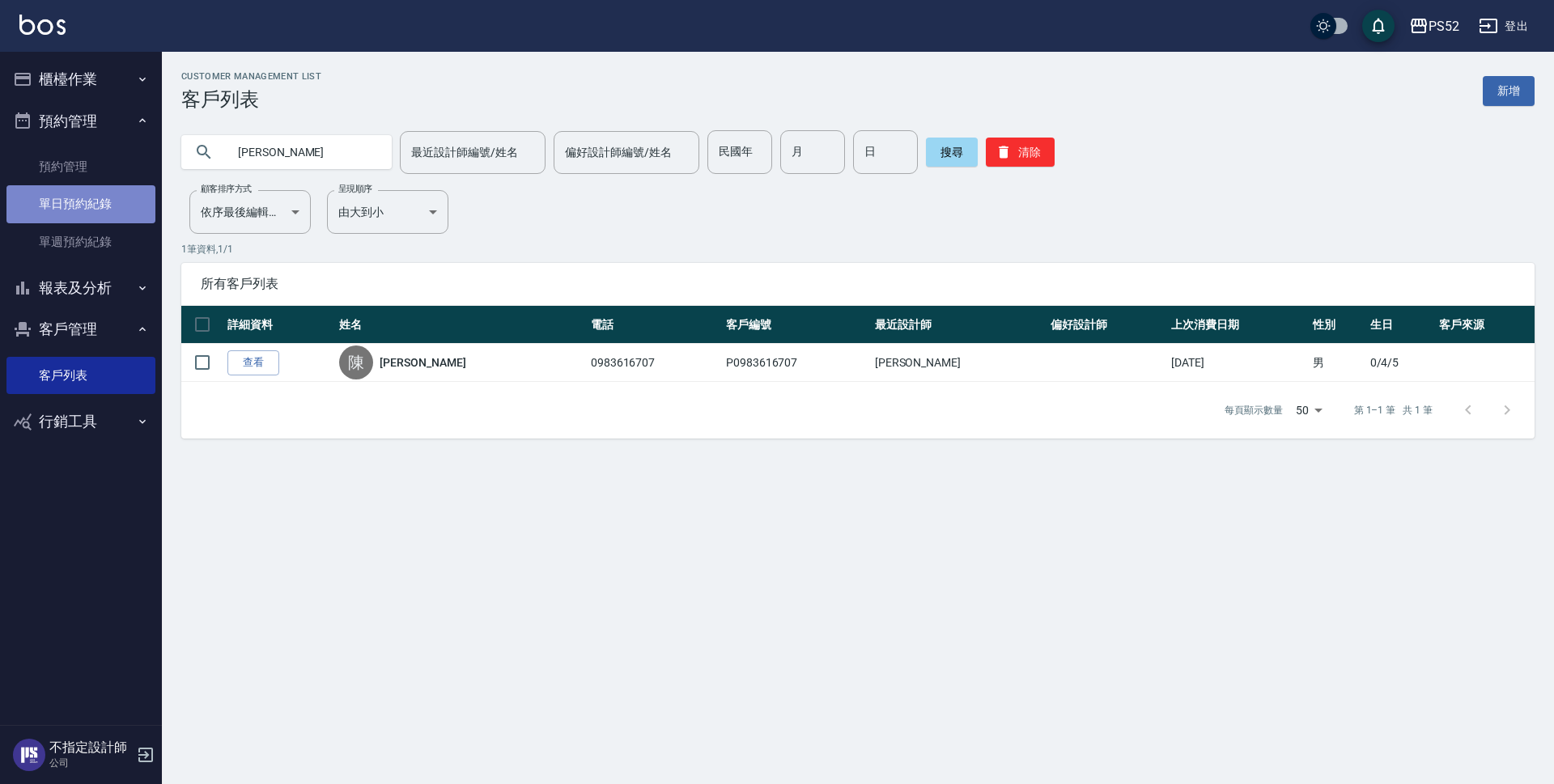
click at [111, 211] on link "單日預約紀錄" at bounding box center [81, 204] width 149 height 37
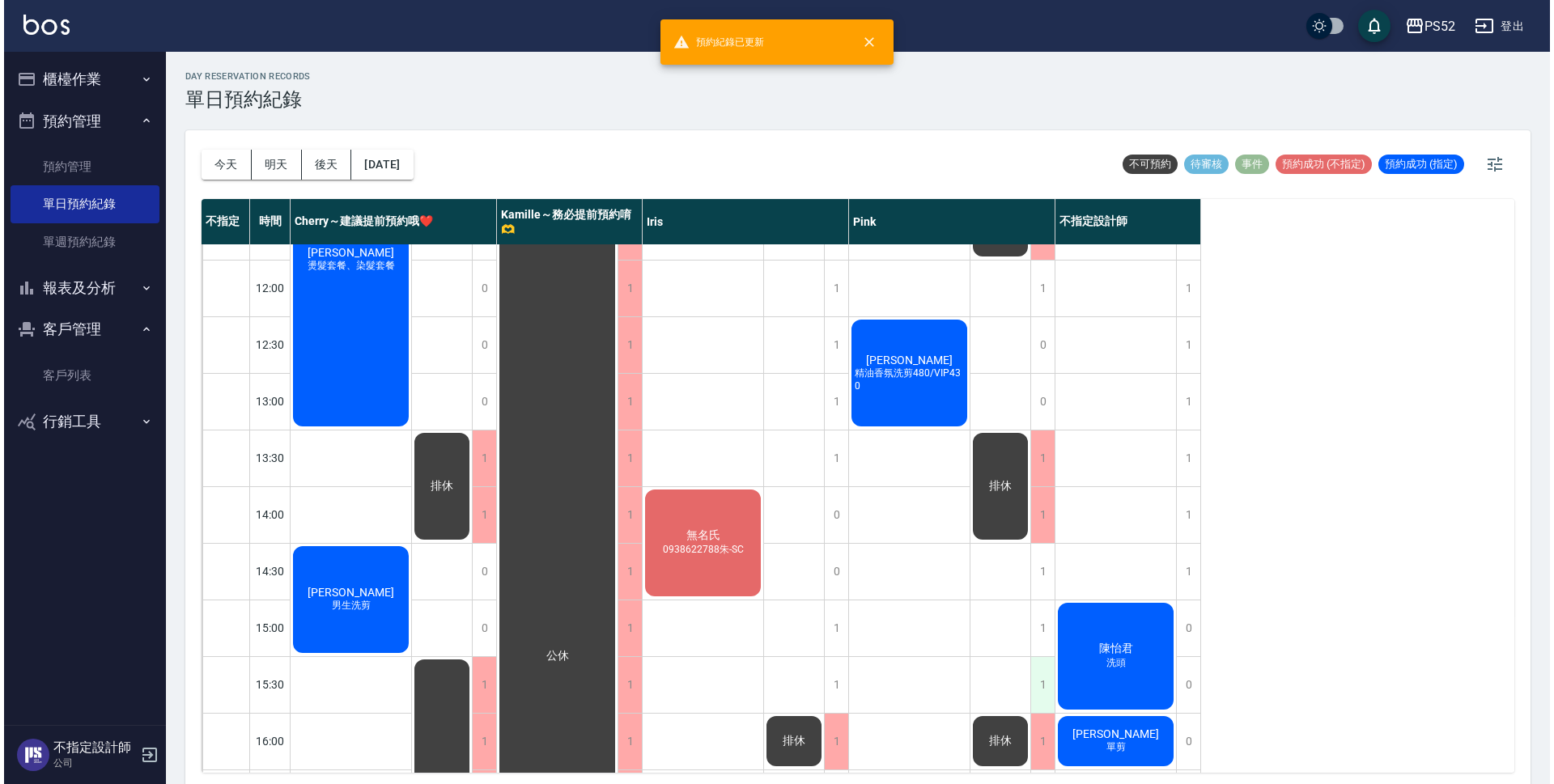
scroll to position [216, 0]
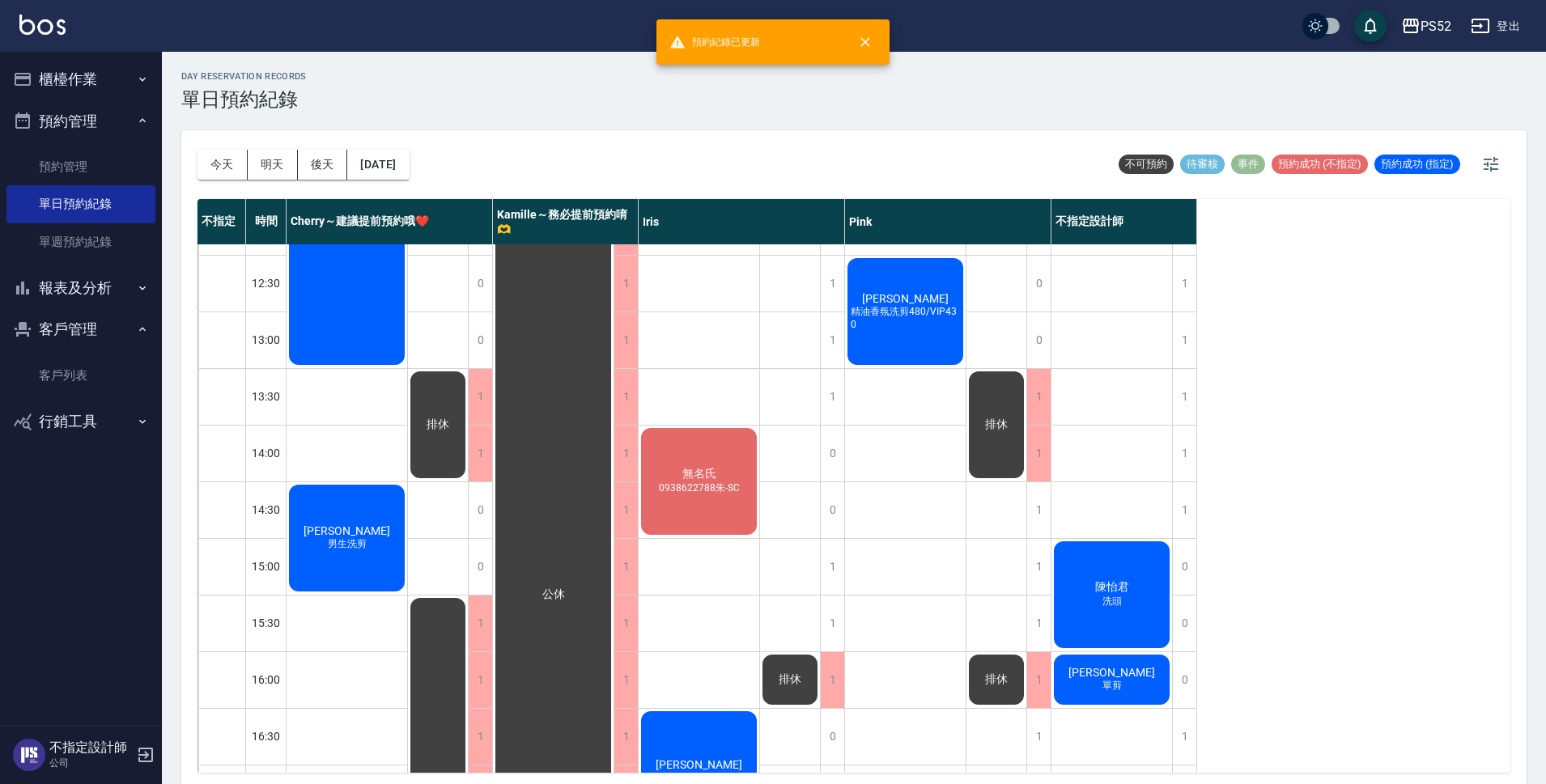
click at [407, 367] on div "[PERSON_NAME]頭" at bounding box center [347, 198] width 120 height 338
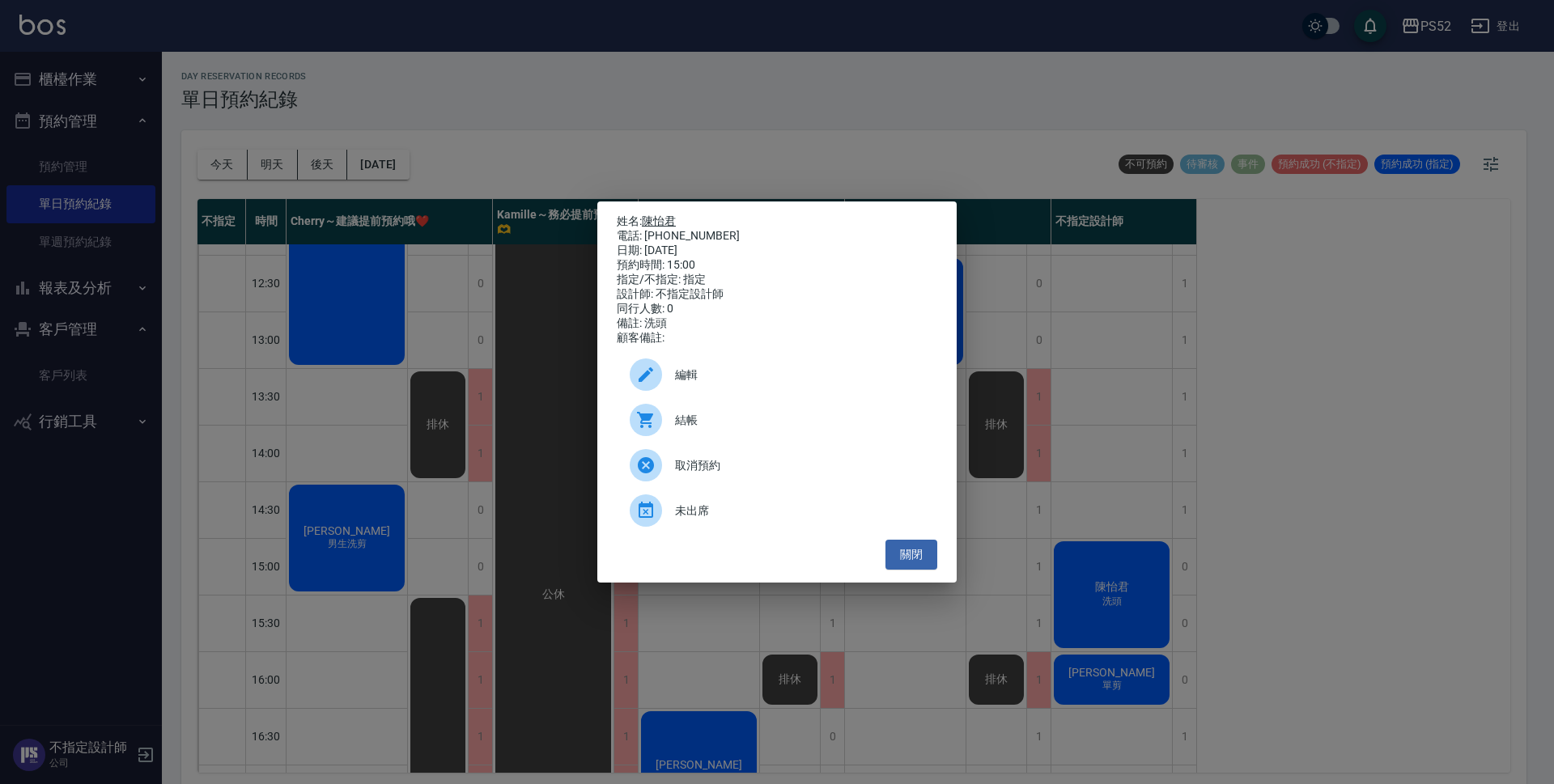
click at [665, 215] on link "陳怡君" at bounding box center [658, 221] width 34 height 13
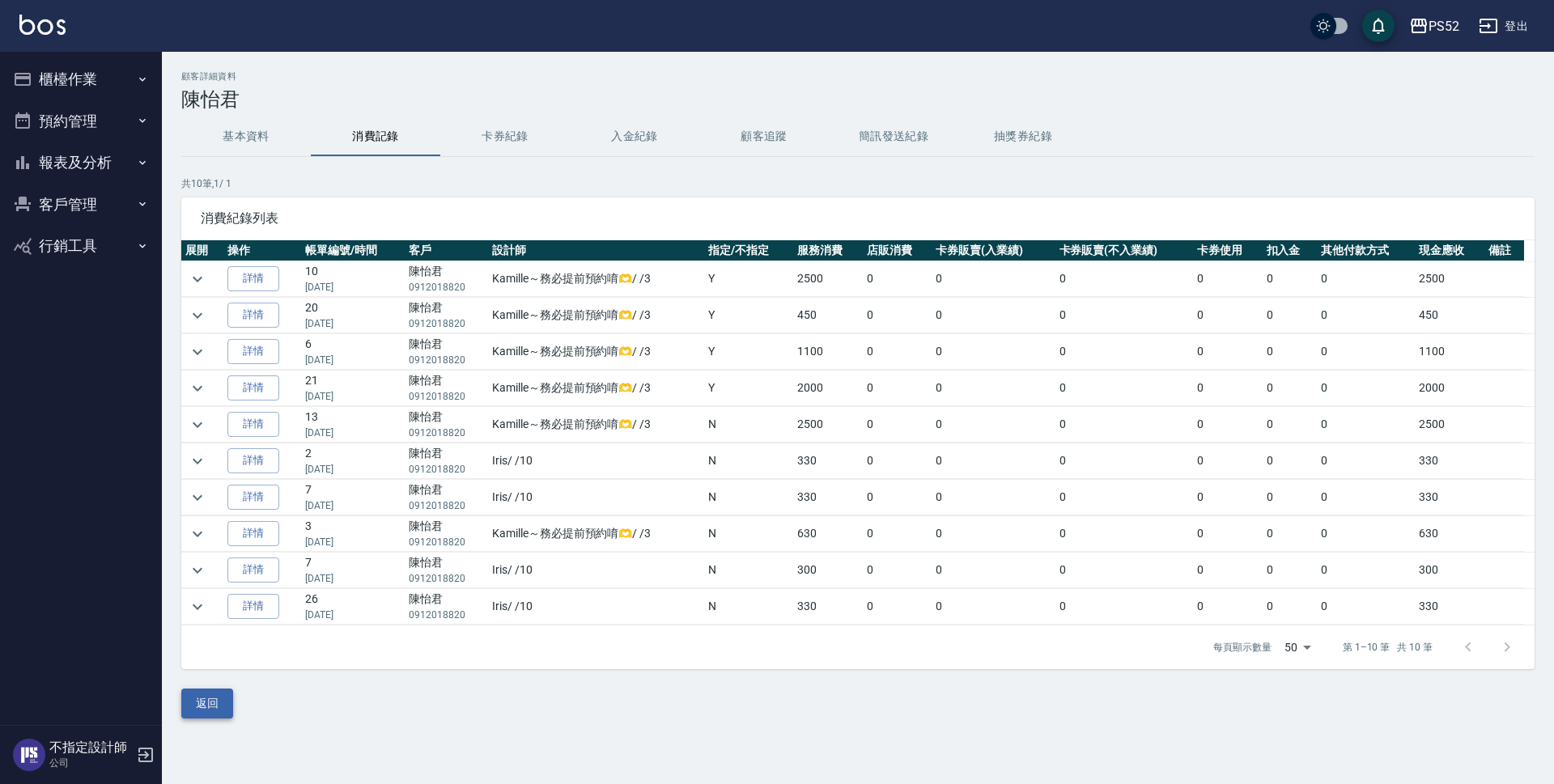
click at [217, 704] on button "返回" at bounding box center [207, 704] width 51 height 30
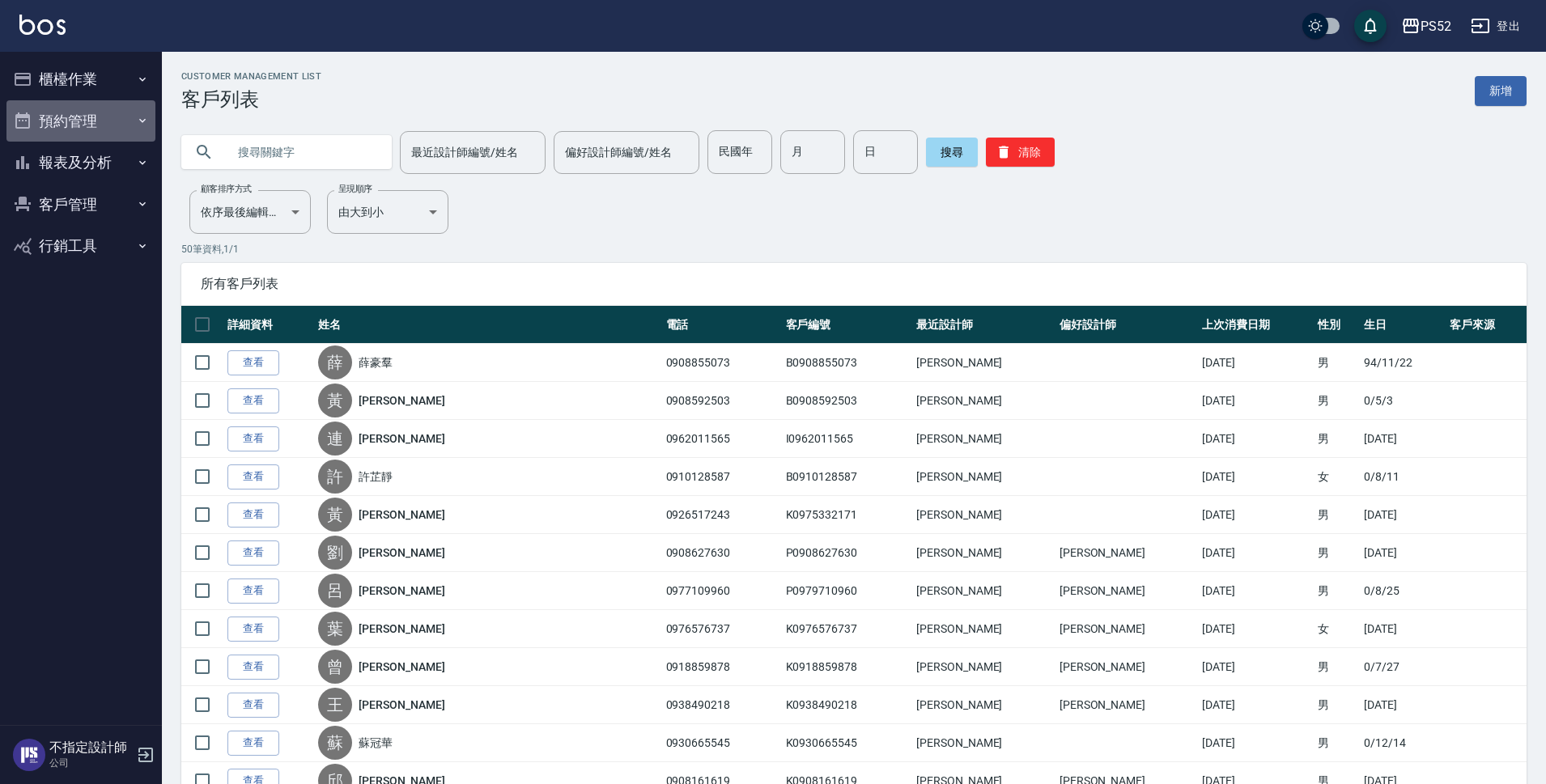
click at [67, 116] on button "預約管理" at bounding box center [81, 121] width 149 height 42
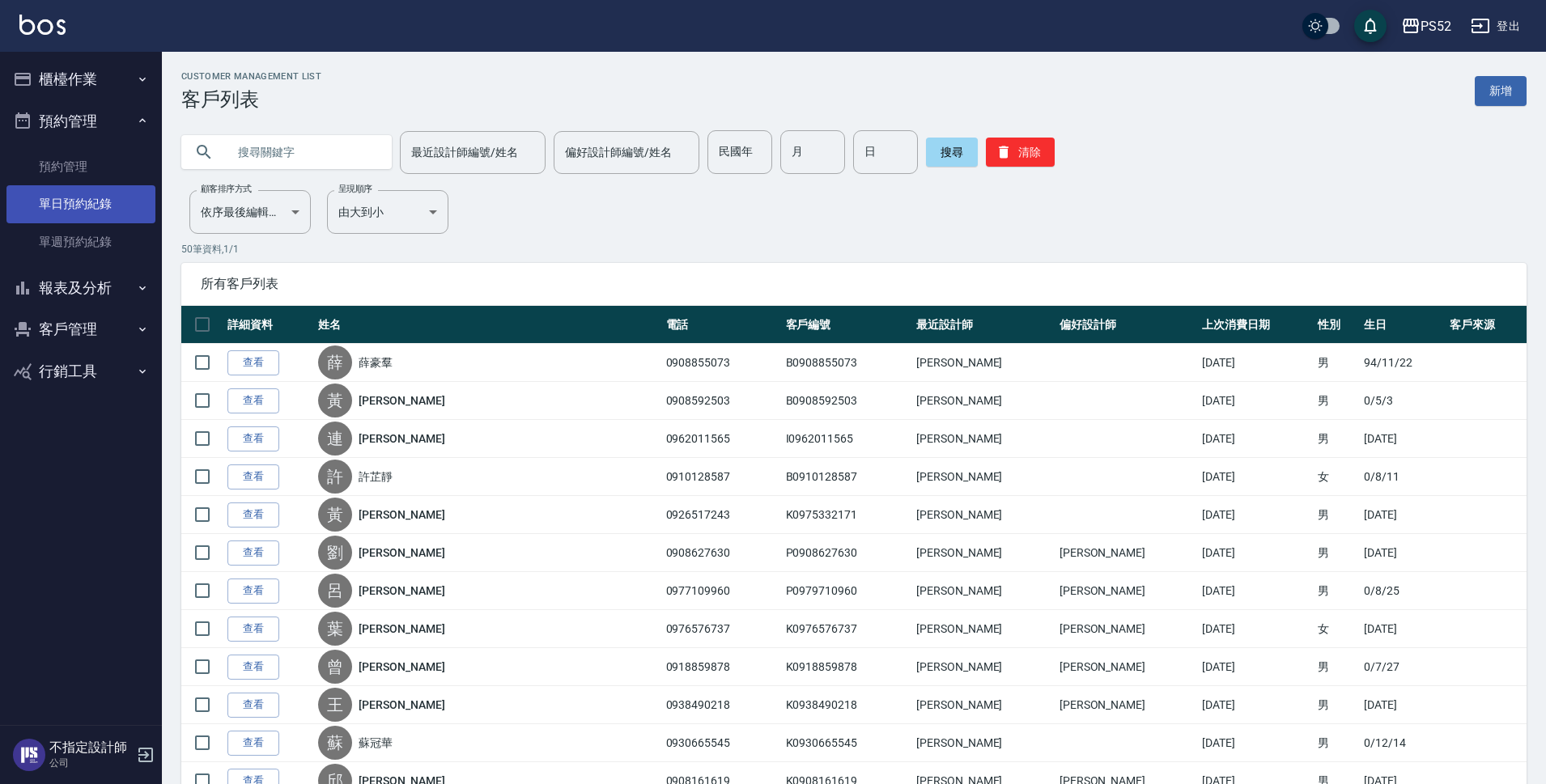
click at [105, 211] on link "單日預約紀錄" at bounding box center [81, 204] width 149 height 37
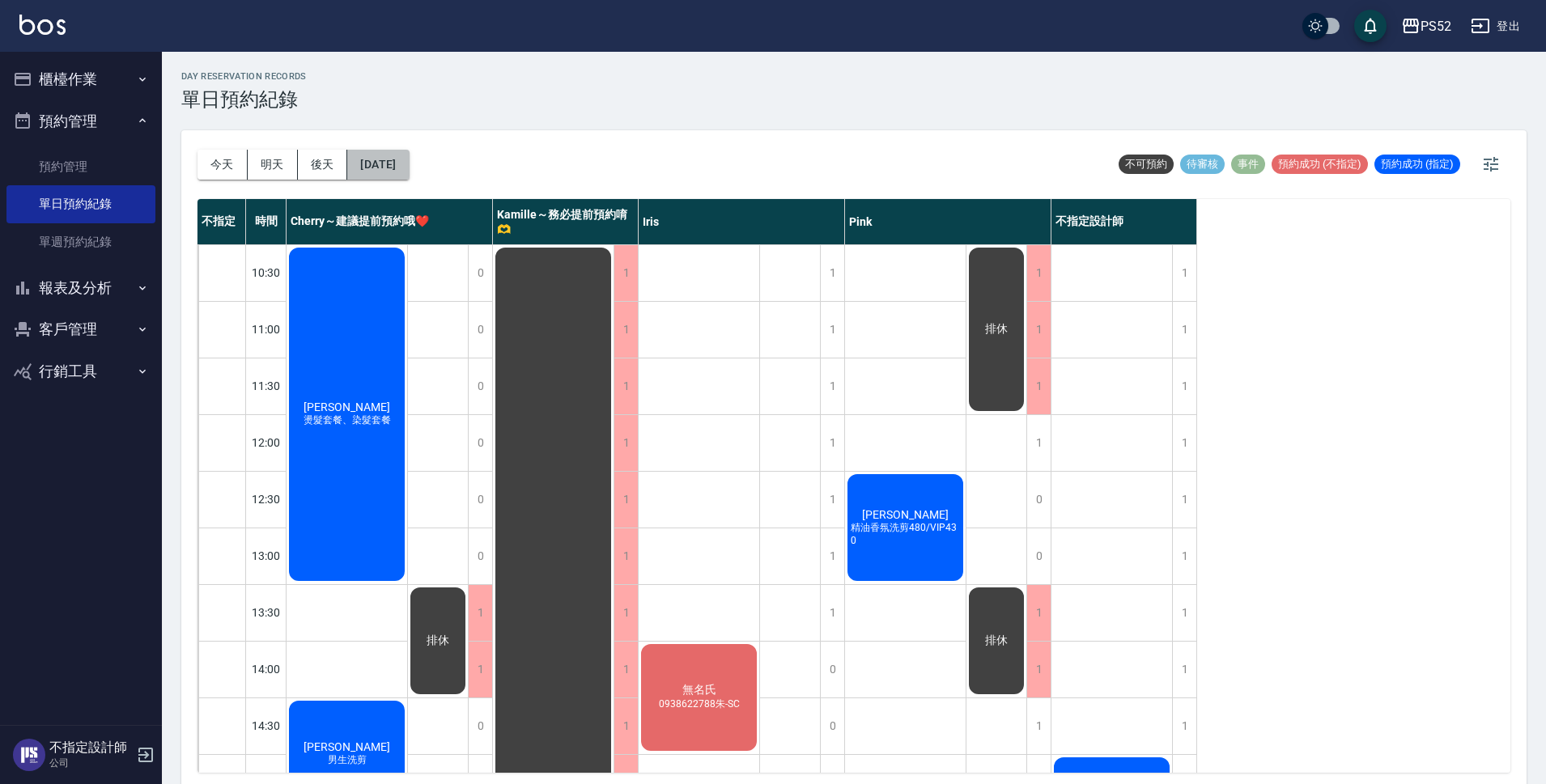
click at [401, 164] on button "[DATE]" at bounding box center [378, 165] width 61 height 30
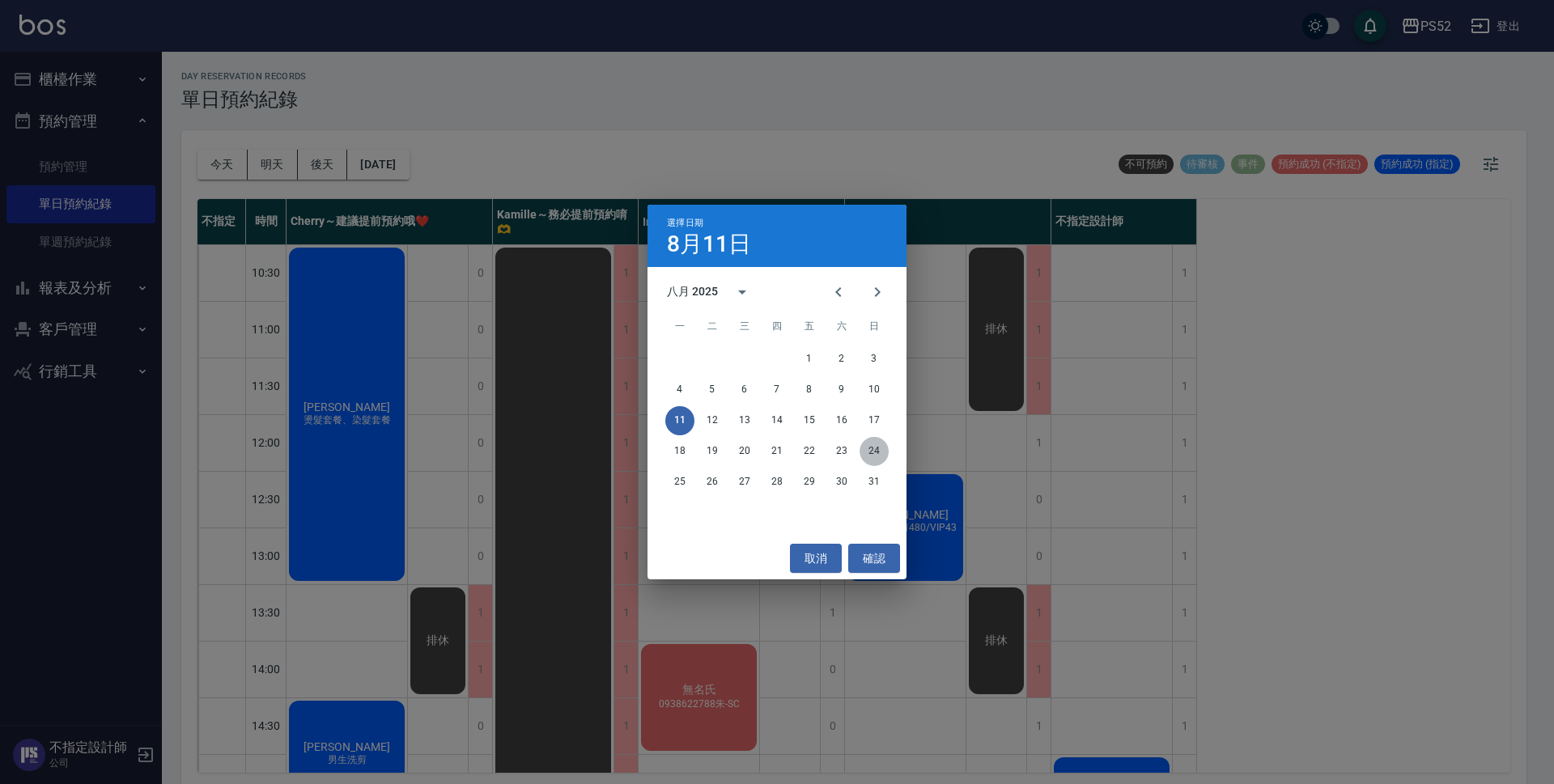
click at [878, 460] on button "24" at bounding box center [874, 451] width 29 height 29
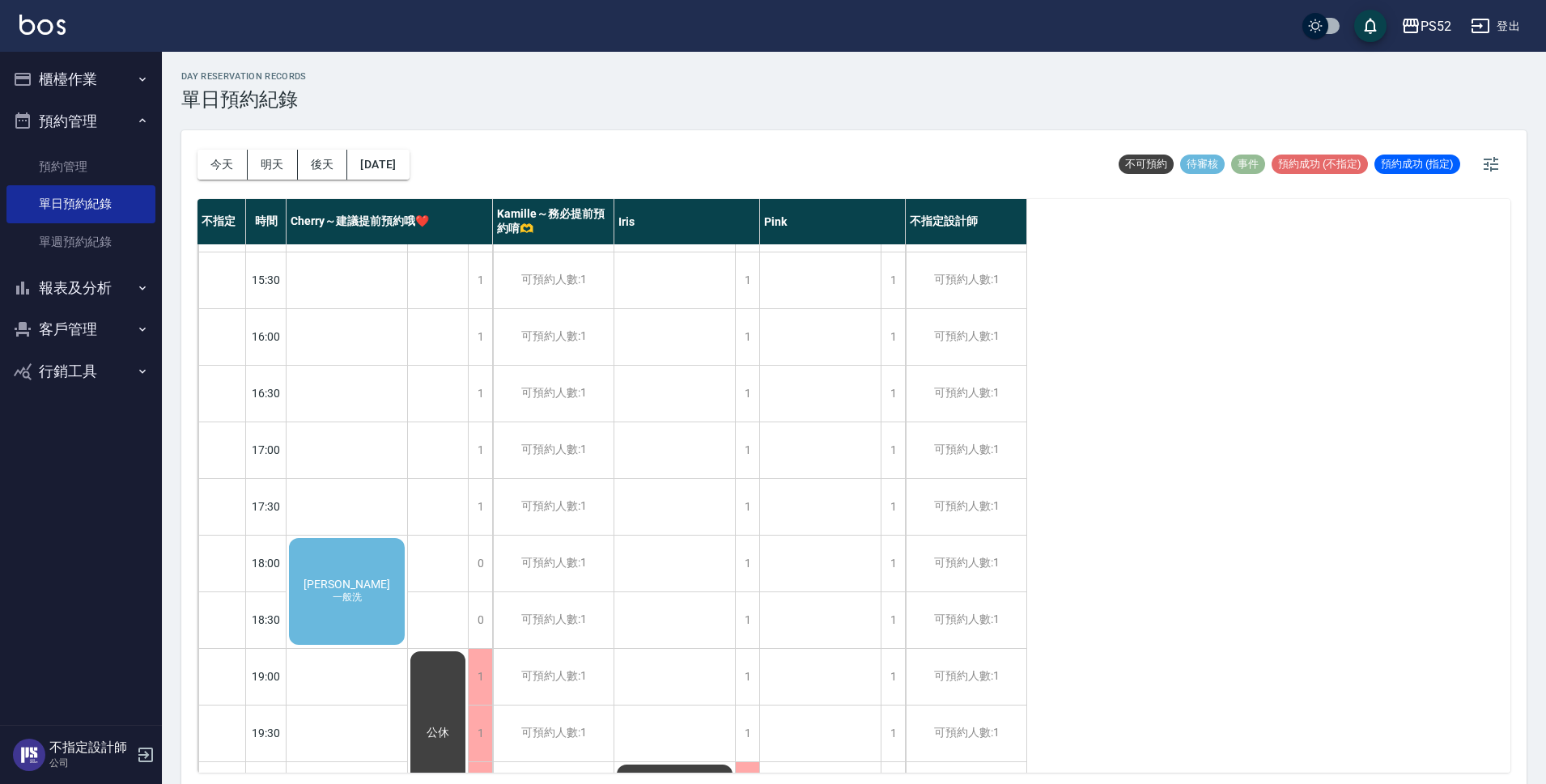
scroll to position [567, 0]
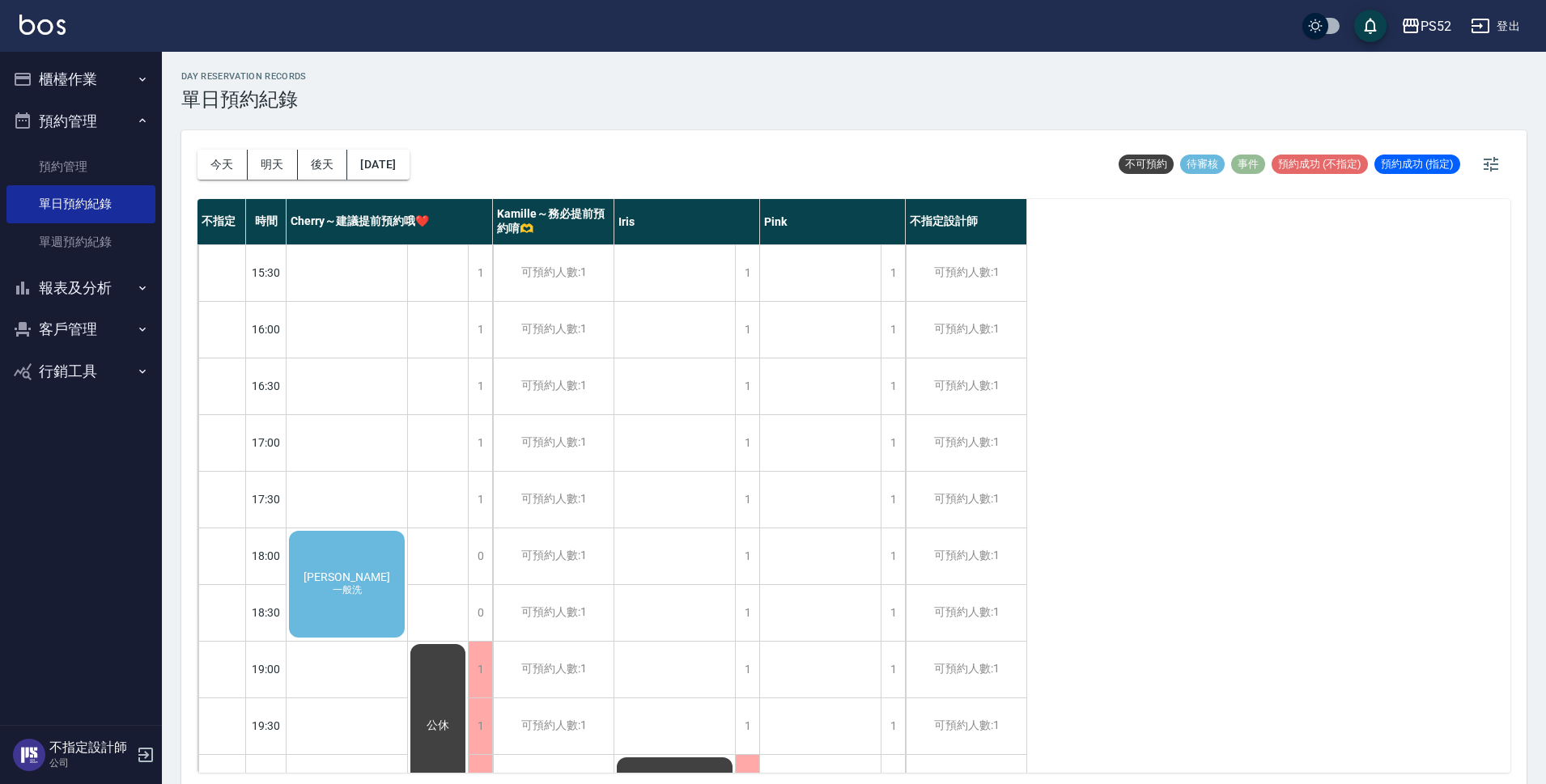
click at [351, 607] on div "郭明珠 一般洗" at bounding box center [347, 584] width 120 height 112
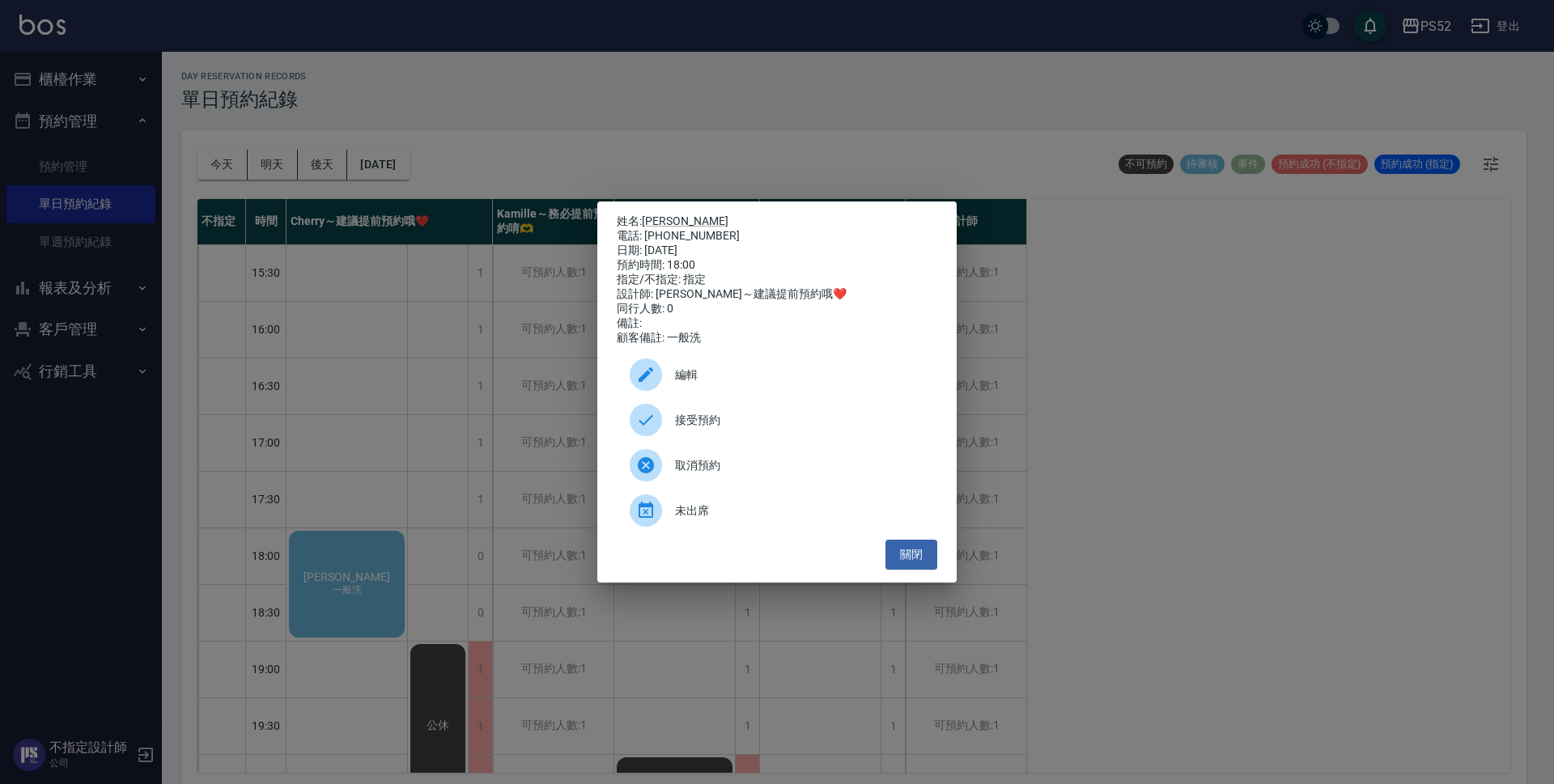
click at [693, 424] on span "接受預約" at bounding box center [799, 420] width 249 height 17
